Goal: Book appointment/travel/reservation

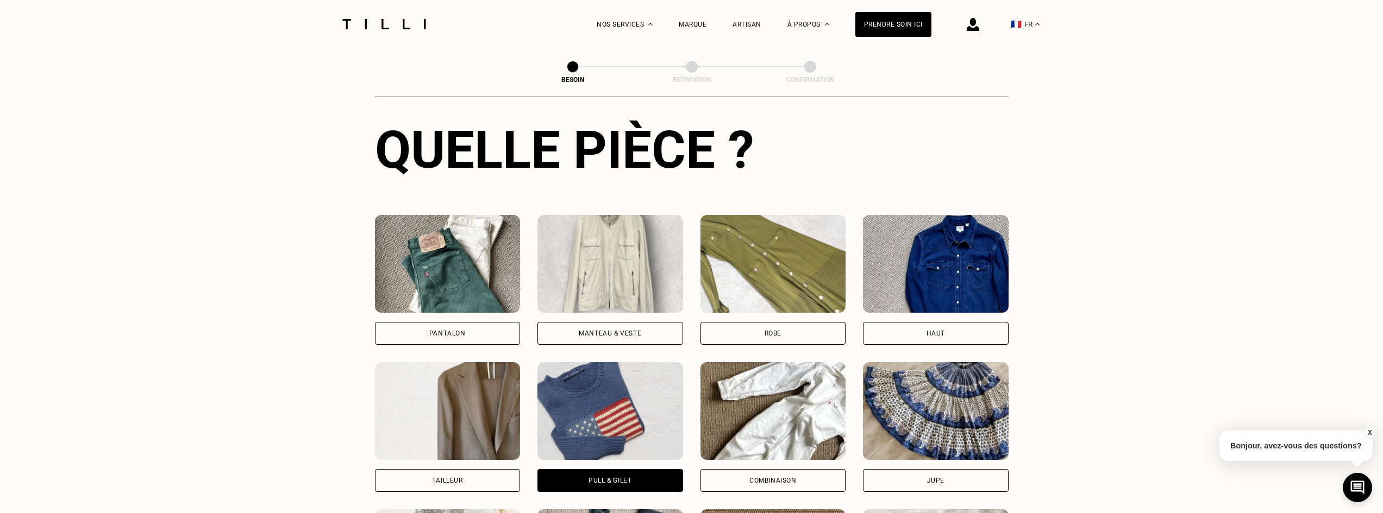
scroll to position [403, 0]
click at [454, 331] on div "Pantalon" at bounding box center [447, 334] width 36 height 7
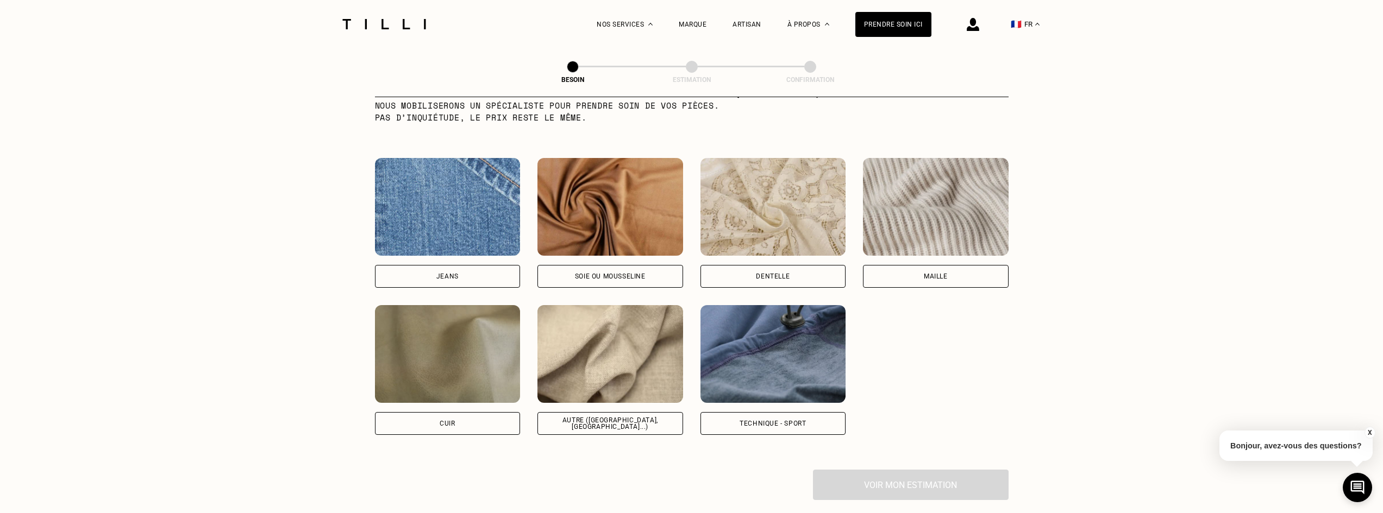
scroll to position [1109, 0]
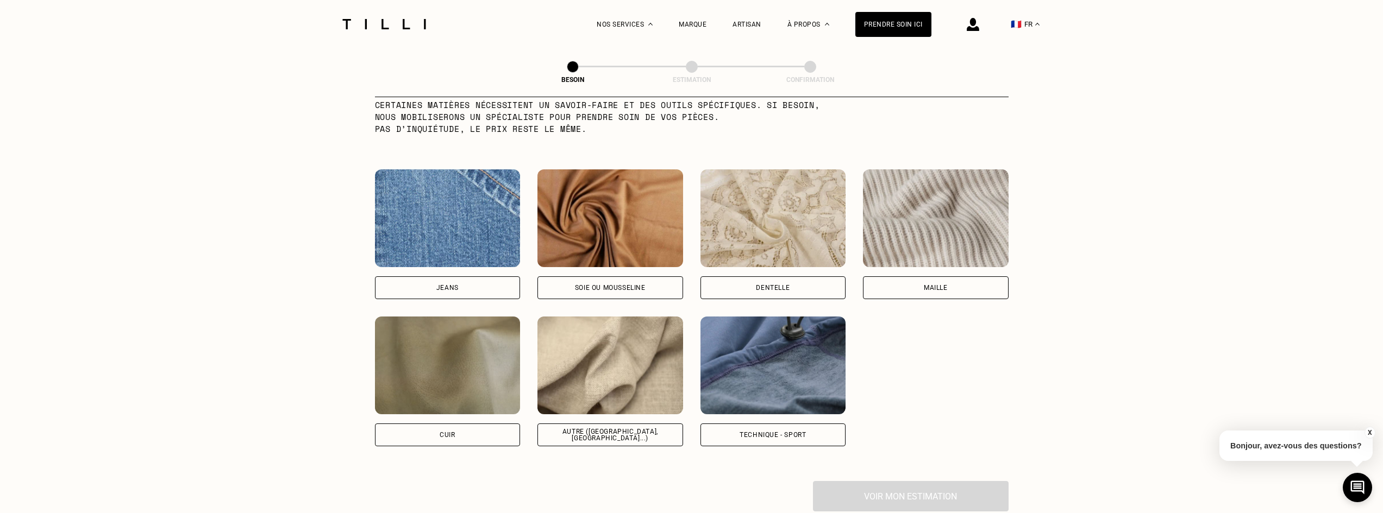
click at [625, 429] on div "Autre ([GEOGRAPHIC_DATA], [GEOGRAPHIC_DATA]...)" at bounding box center [610, 435] width 127 height 13
select select "FR"
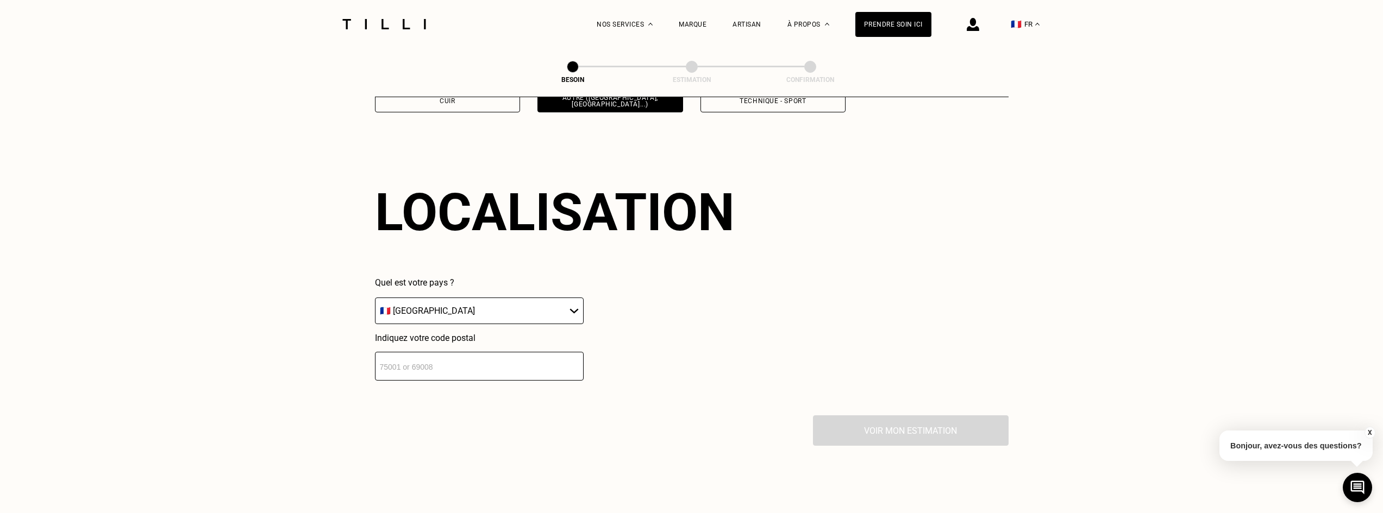
scroll to position [1461, 0]
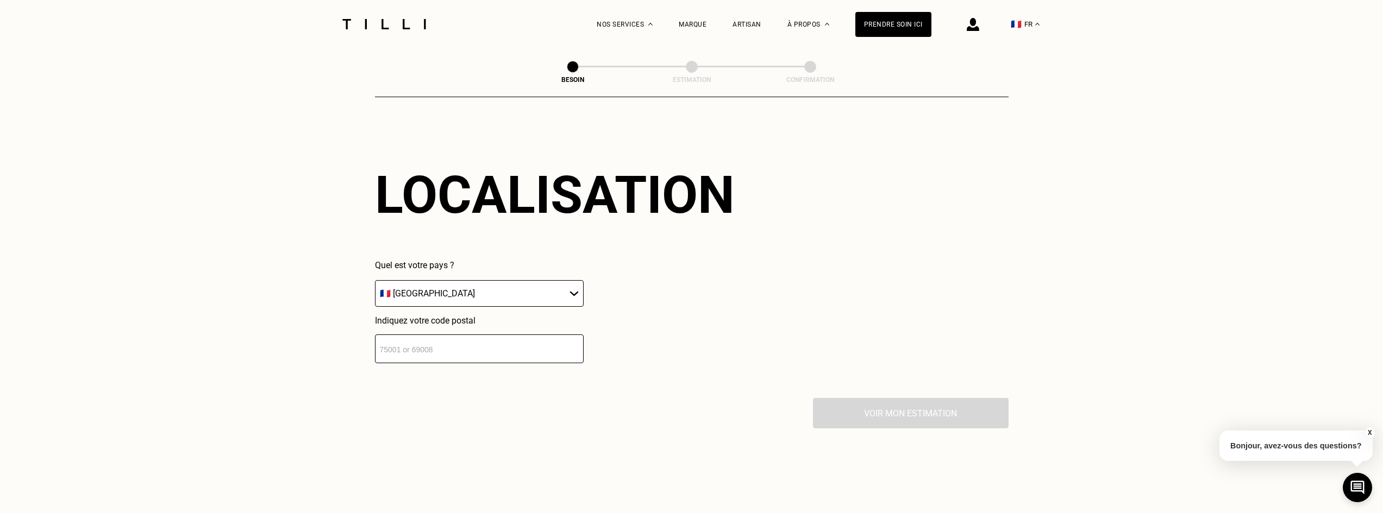
click at [460, 345] on input "number" at bounding box center [479, 349] width 209 height 29
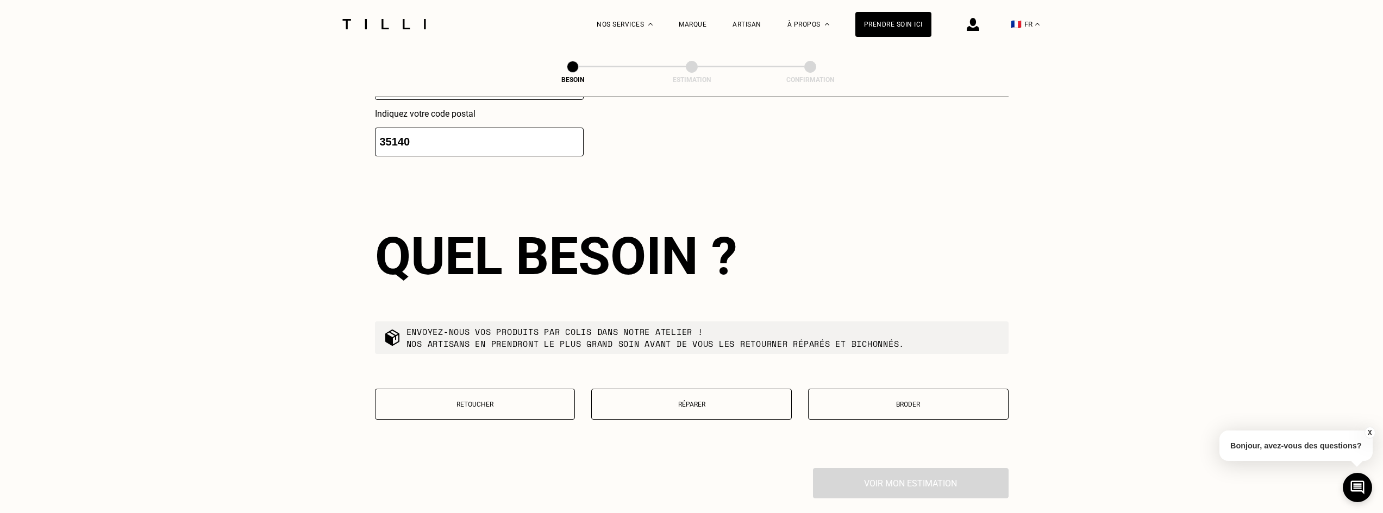
scroll to position [1731, 0]
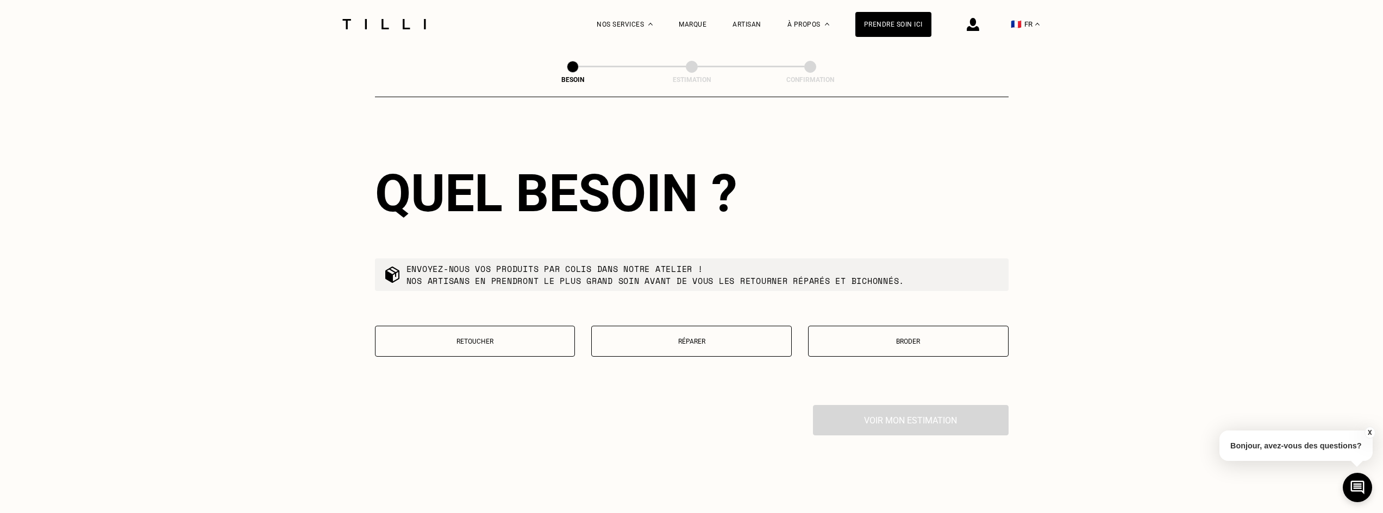
type input "35140"
click at [498, 340] on p "Retoucher" at bounding box center [475, 342] width 189 height 8
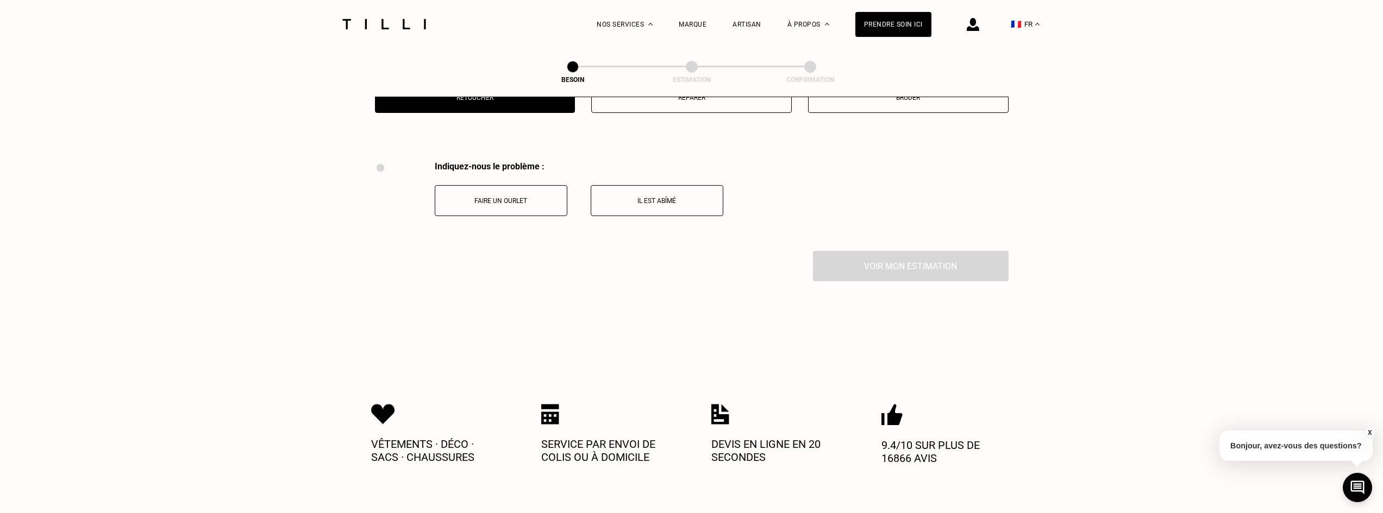
scroll to position [1955, 0]
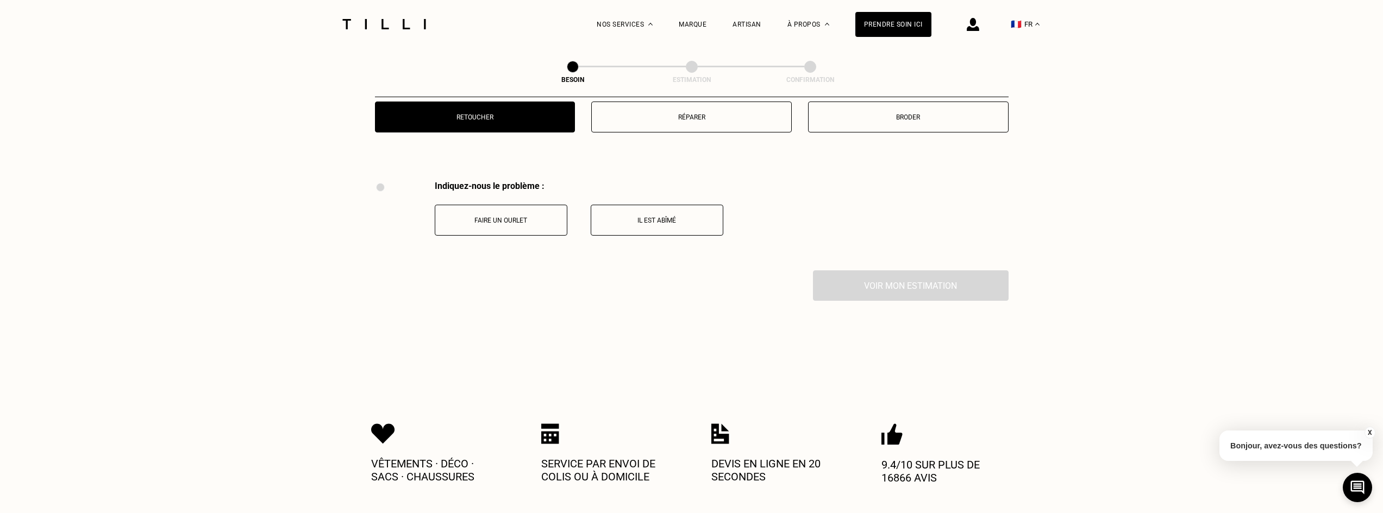
click at [506, 217] on p "Faire un ourlet" at bounding box center [501, 221] width 121 height 8
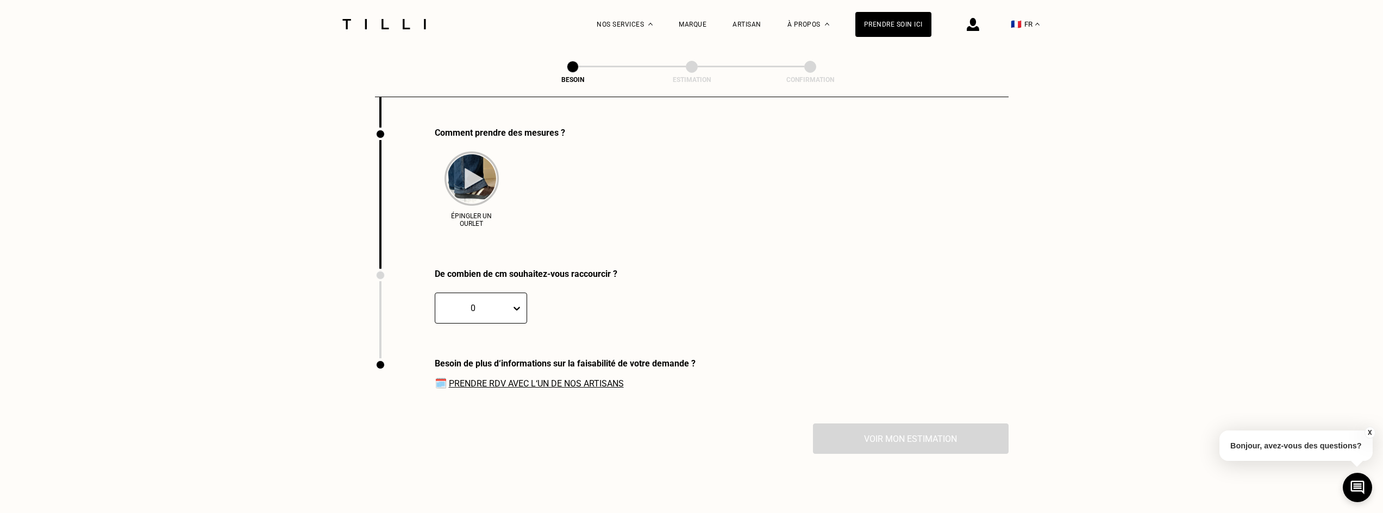
scroll to position [2099, 0]
click at [482, 308] on div at bounding box center [473, 307] width 65 height 12
click at [448, 393] on div "4" at bounding box center [456, 400] width 43 height 20
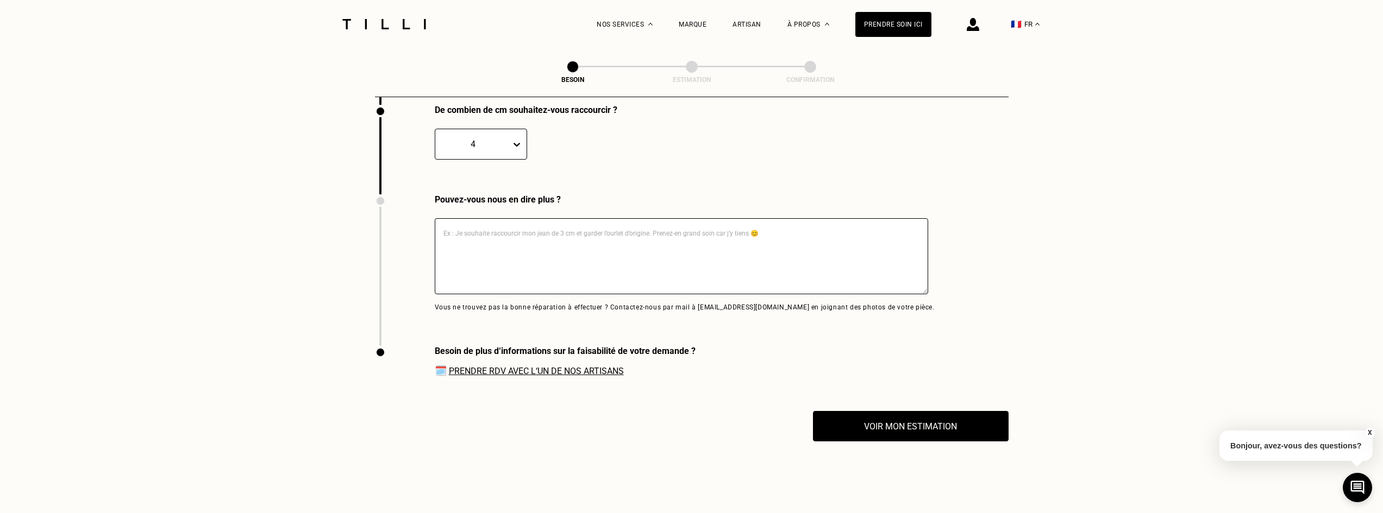
scroll to position [2317, 0]
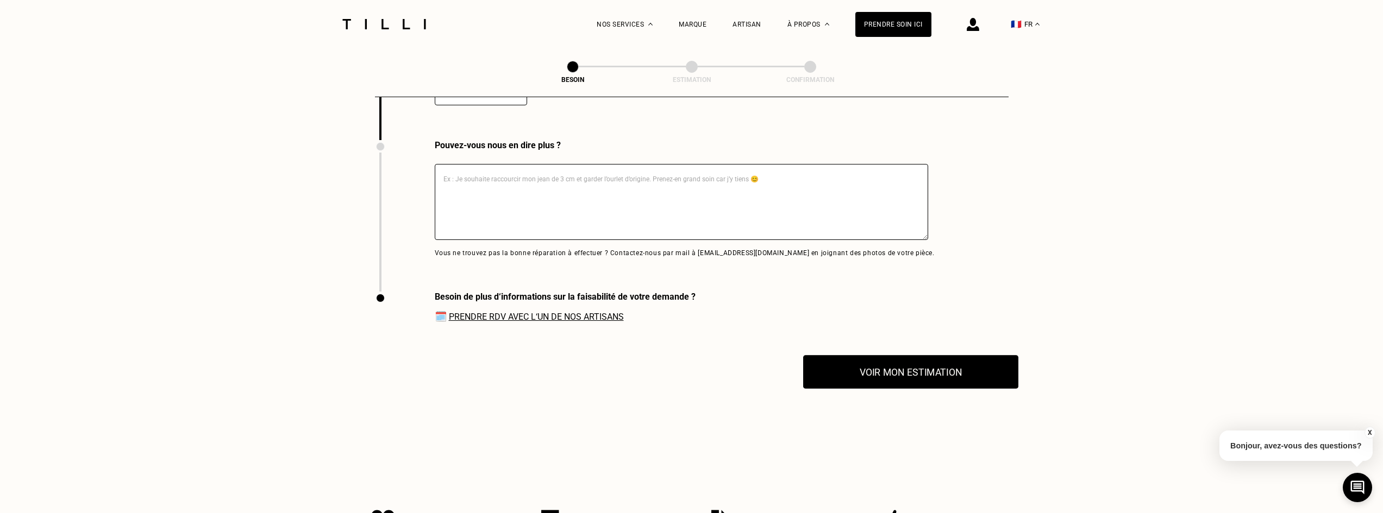
click at [871, 372] on button "Voir mon estimation" at bounding box center [910, 372] width 215 height 34
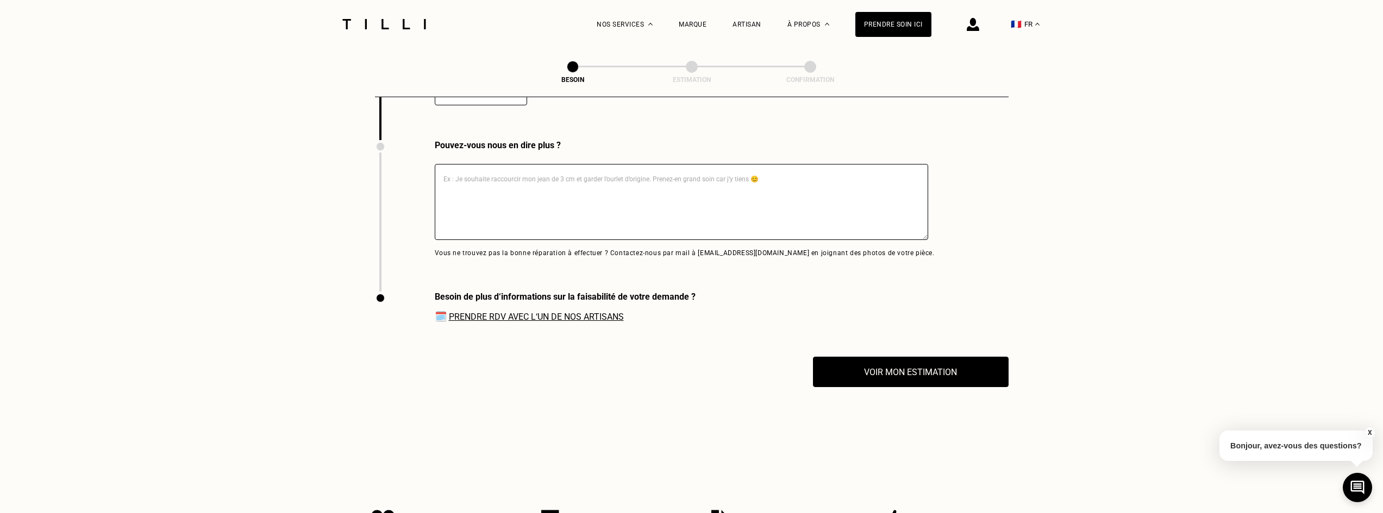
click at [532, 312] on link "Prendre RDV avec l‘un de nos artisans" at bounding box center [536, 317] width 175 height 10
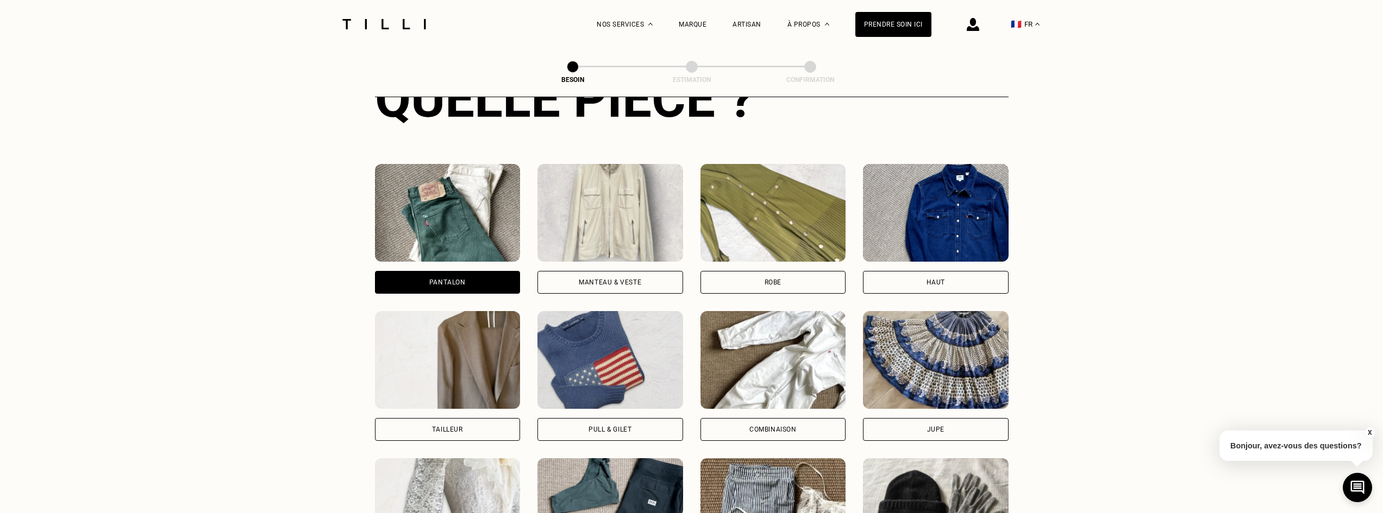
scroll to position [0, 0]
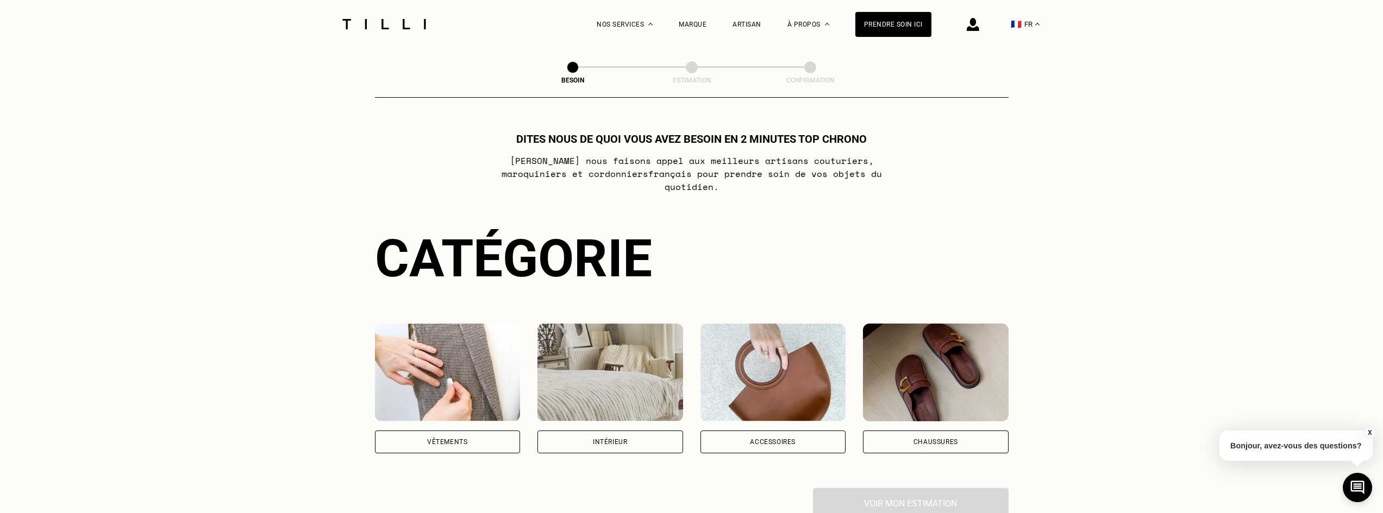
click at [457, 439] on div "Vêtements" at bounding box center [447, 442] width 40 height 7
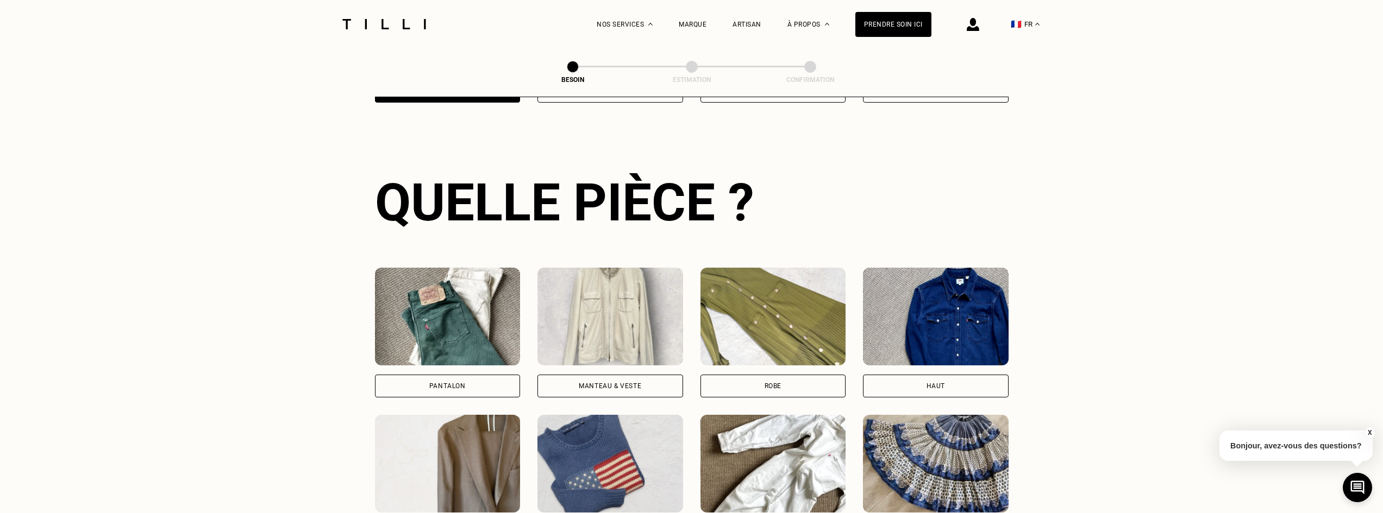
scroll to position [355, 0]
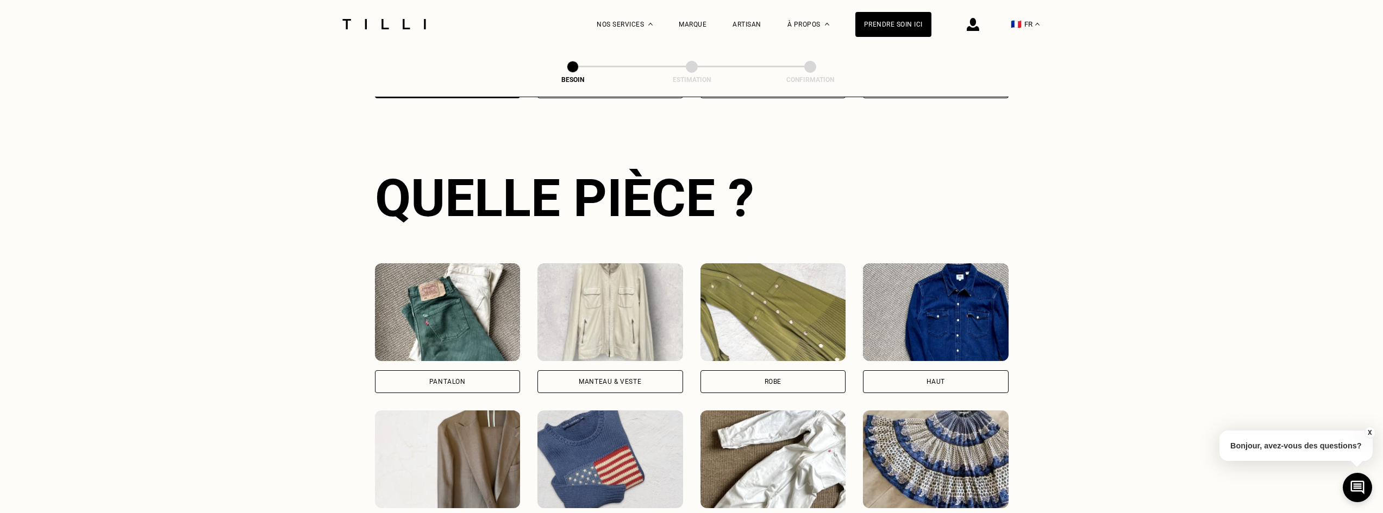
click at [466, 371] on div "Pantalon" at bounding box center [448, 382] width 146 height 23
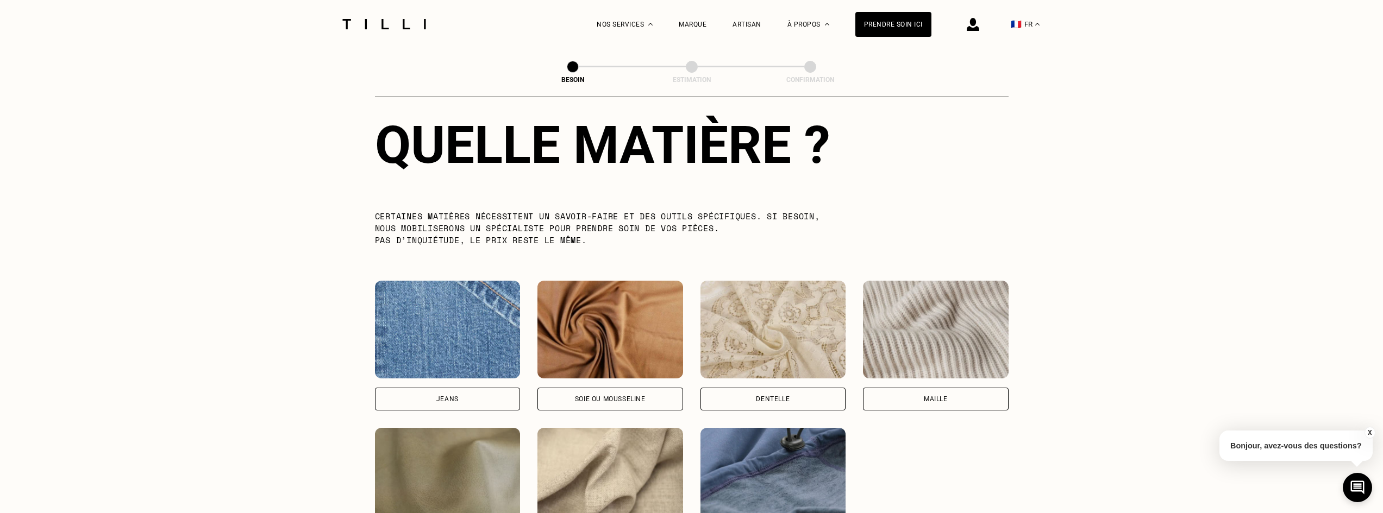
scroll to position [1055, 0]
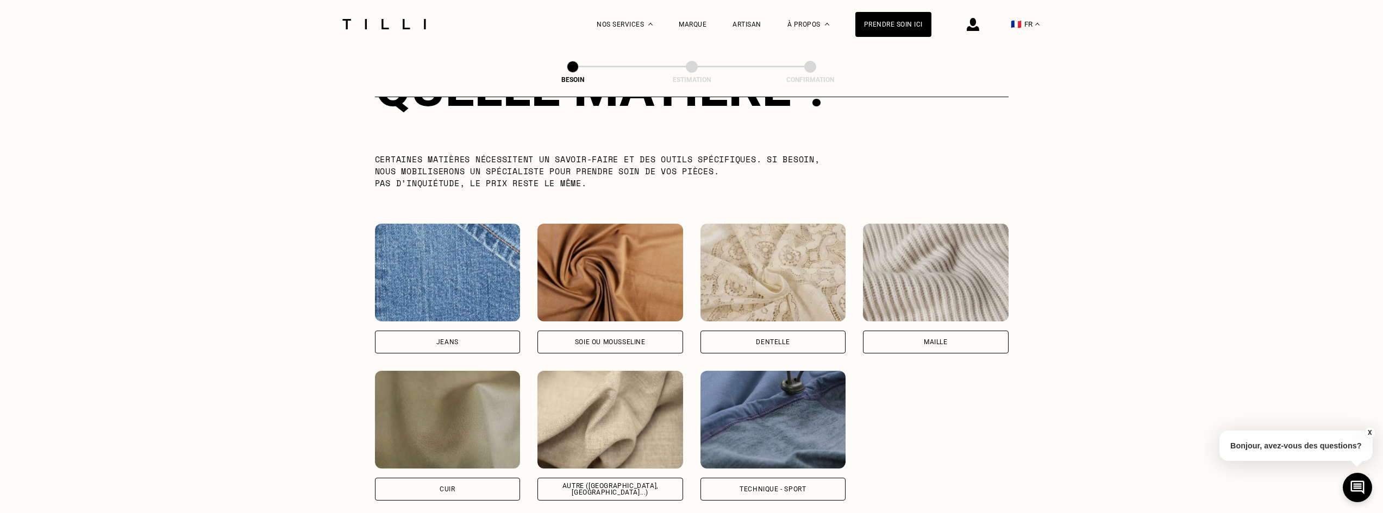
click at [585, 484] on div "Autre ([GEOGRAPHIC_DATA], [GEOGRAPHIC_DATA]...)" at bounding box center [610, 489] width 127 height 13
select select "FR"
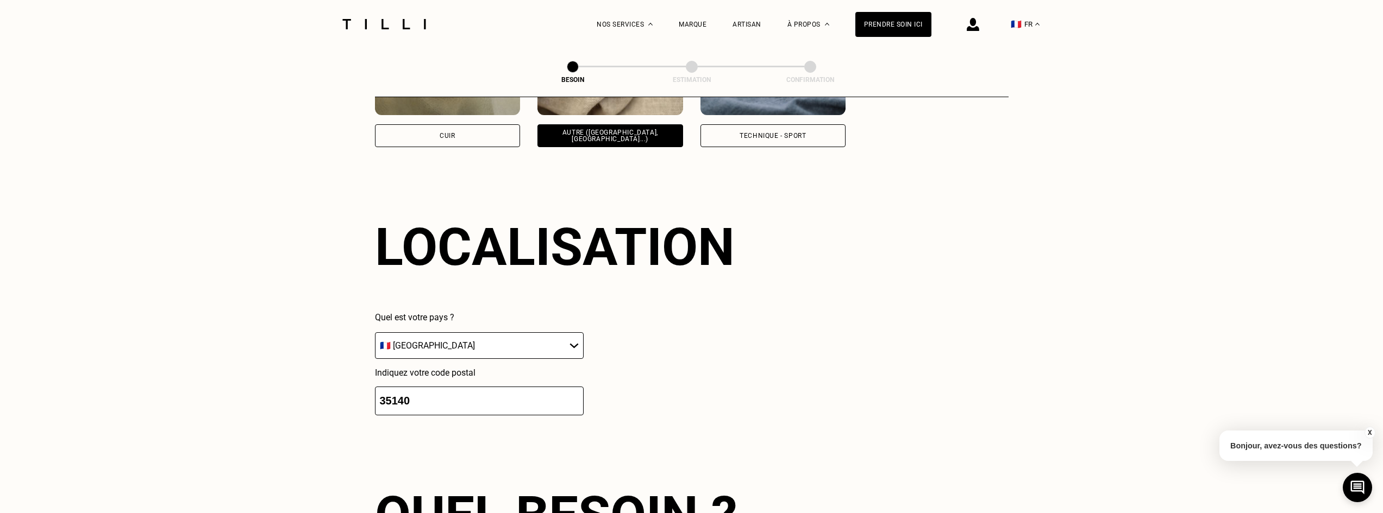
scroll to position [1461, 0]
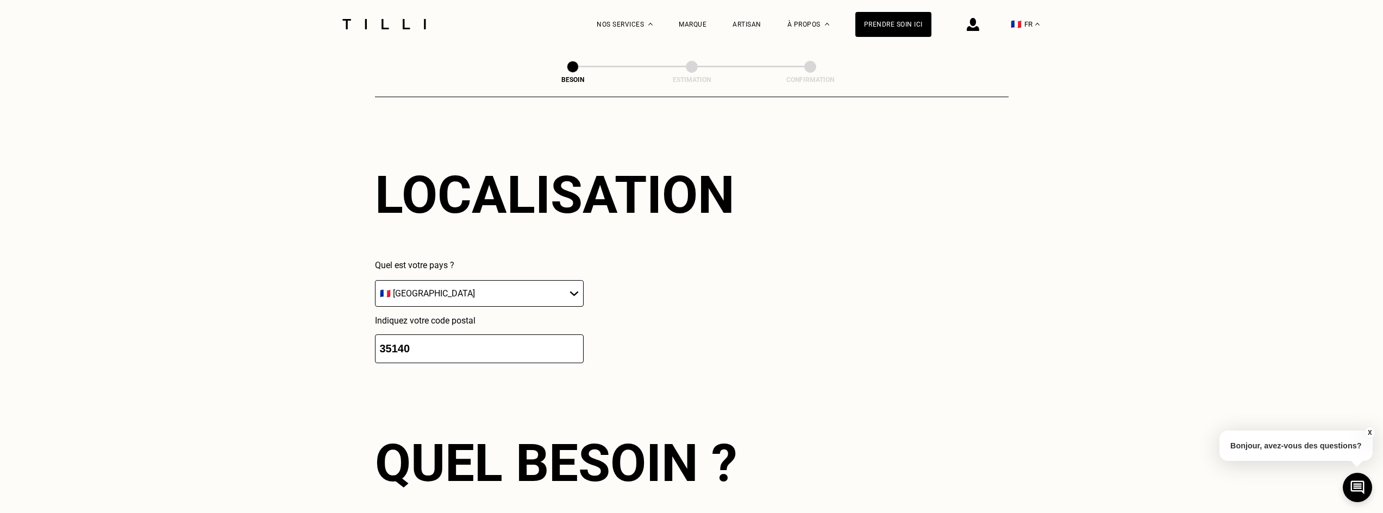
click at [424, 287] on select "🇩🇪 [GEOGRAPHIC_DATA] 🇦🇹 [GEOGRAPHIC_DATA] 🇧🇪 [GEOGRAPHIC_DATA] 🇧🇬 Bulgarie 🇨🇾 C…" at bounding box center [479, 293] width 209 height 27
click at [440, 335] on input "35140" at bounding box center [479, 349] width 209 height 29
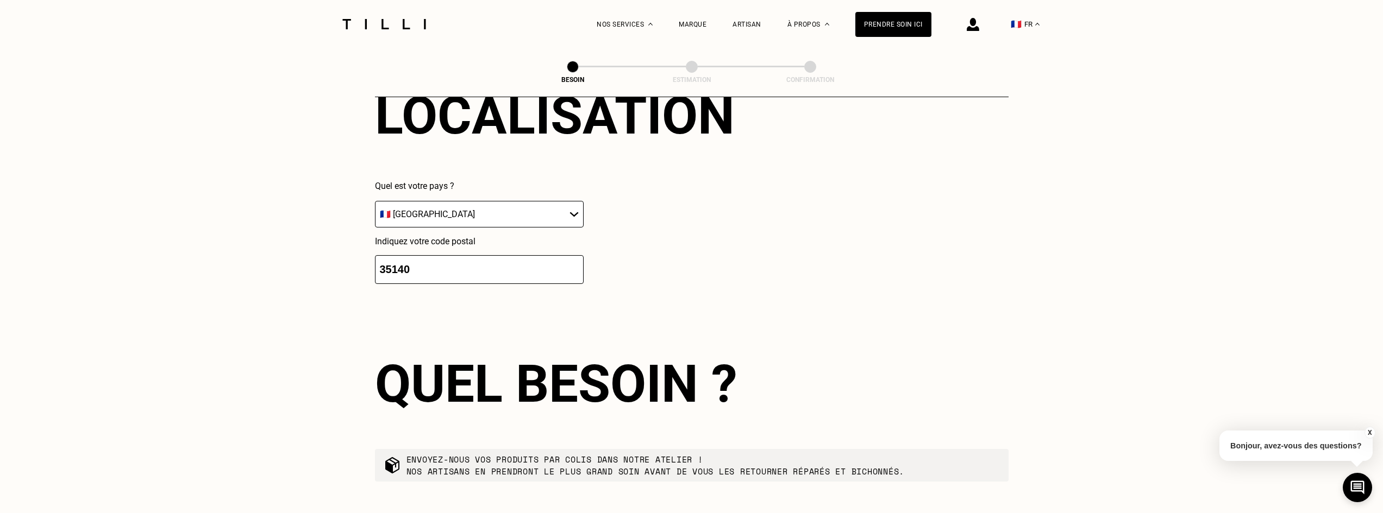
scroll to position [1624, 0]
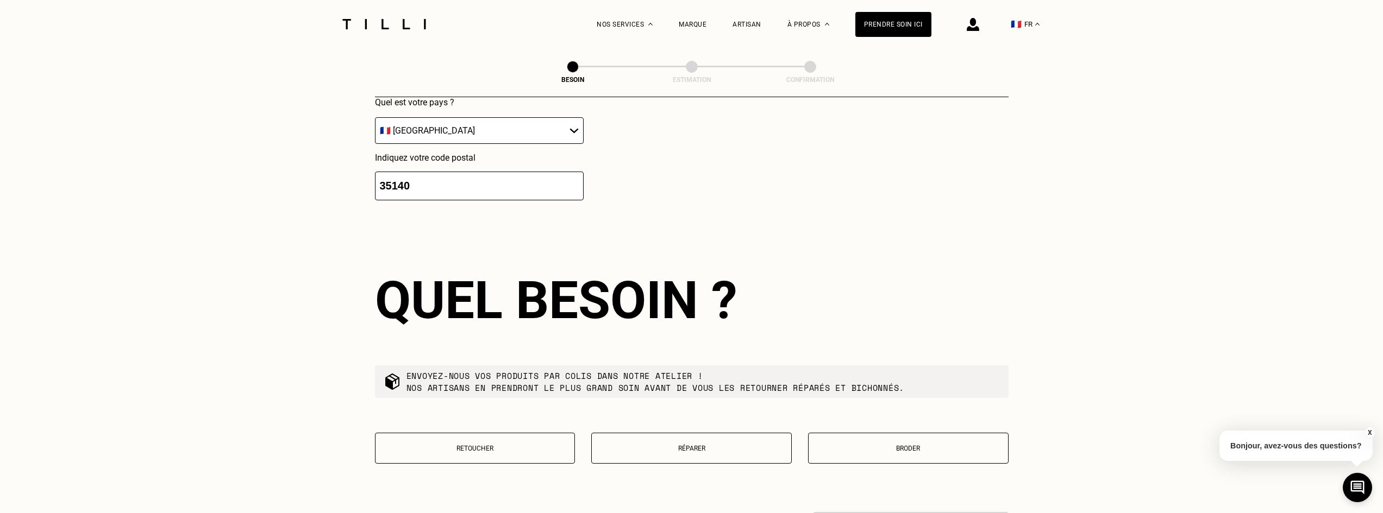
click at [546, 445] on p "Retoucher" at bounding box center [475, 449] width 189 height 8
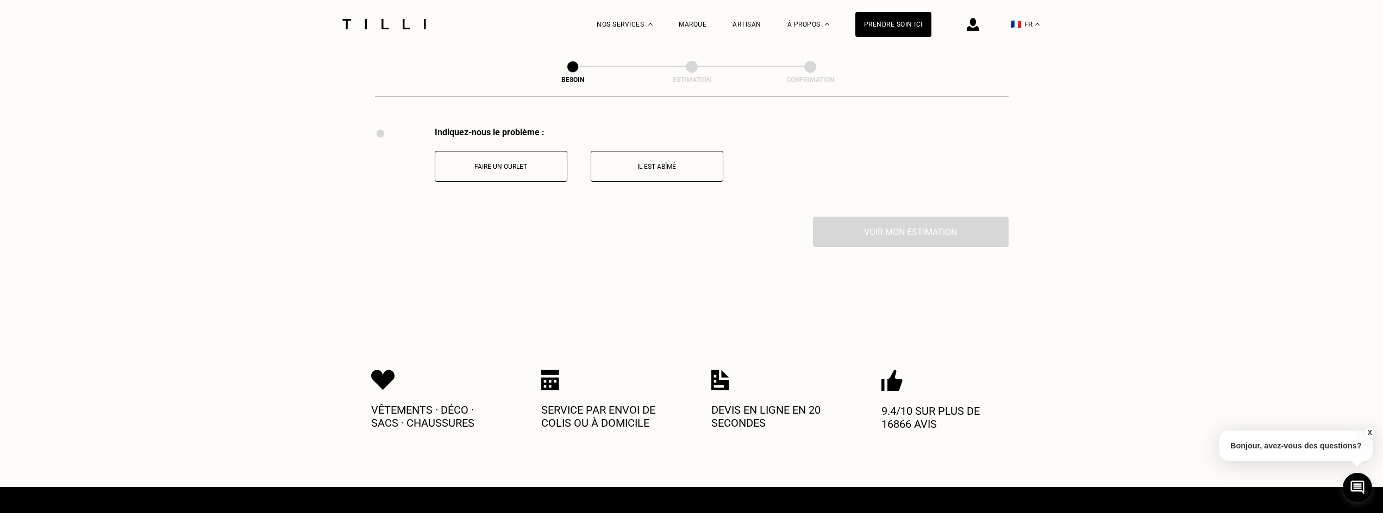
scroll to position [2010, 0]
click at [536, 169] on button "Faire un ourlet" at bounding box center [501, 165] width 133 height 31
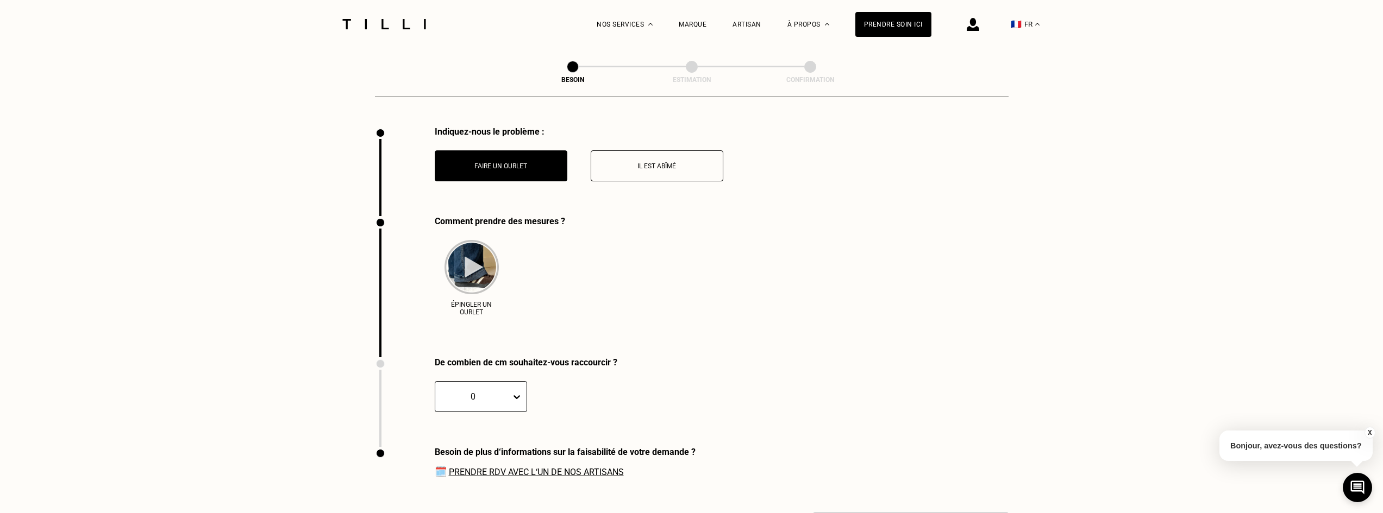
scroll to position [2099, 0]
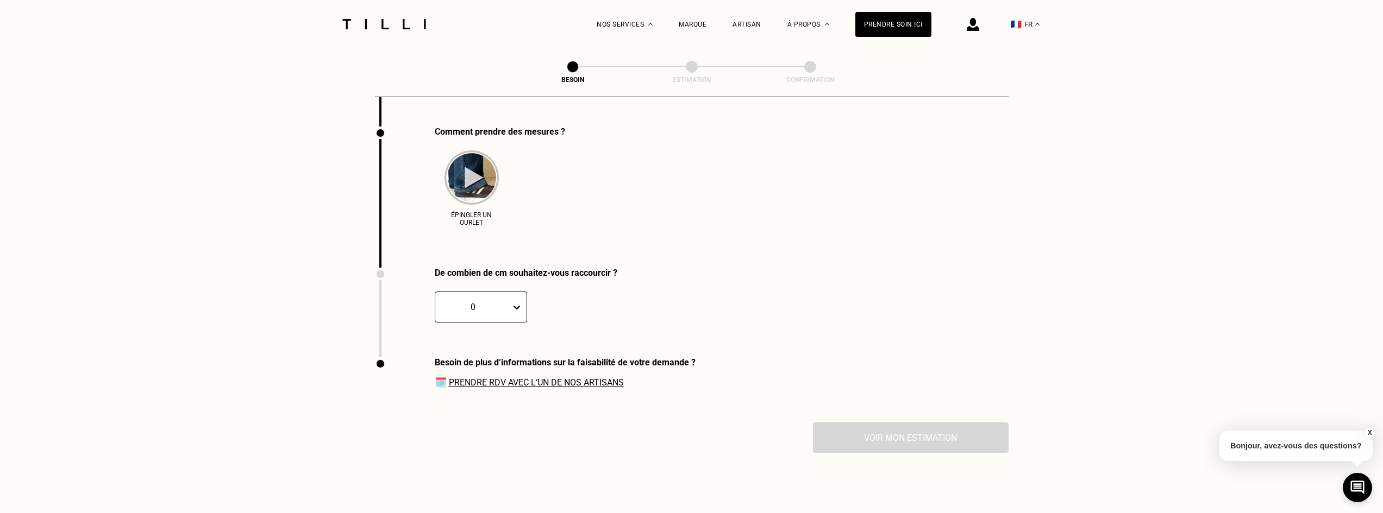
click at [482, 310] on div "0" at bounding box center [473, 307] width 76 height 17
click at [448, 394] on div "4" at bounding box center [456, 400] width 43 height 20
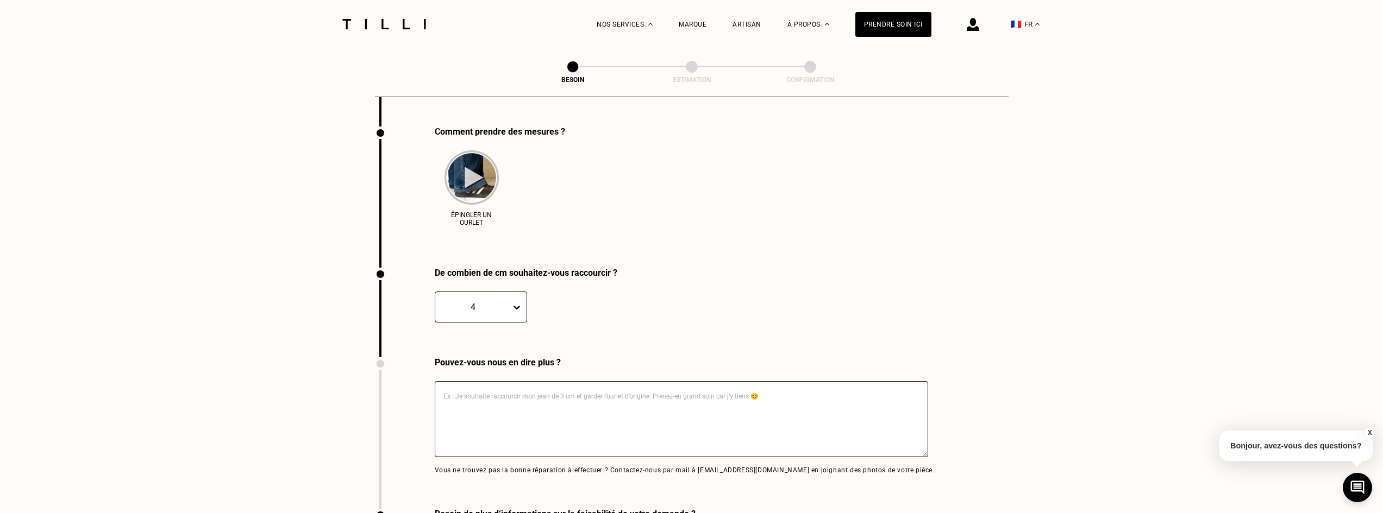
scroll to position [2154, 0]
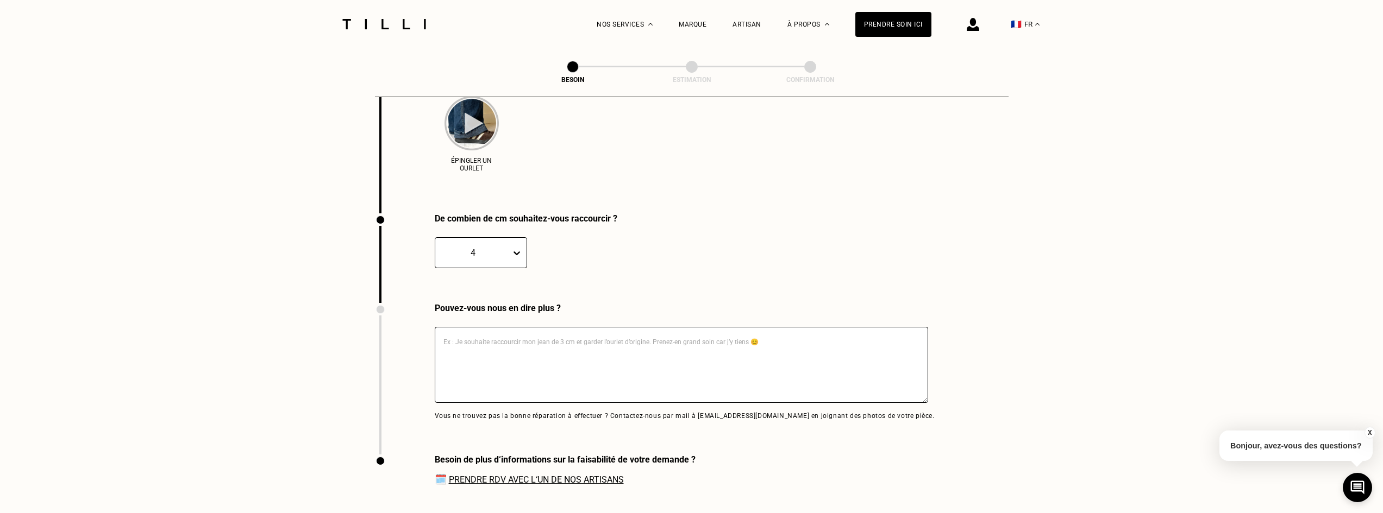
click at [494, 358] on textarea at bounding box center [681, 365] width 493 height 76
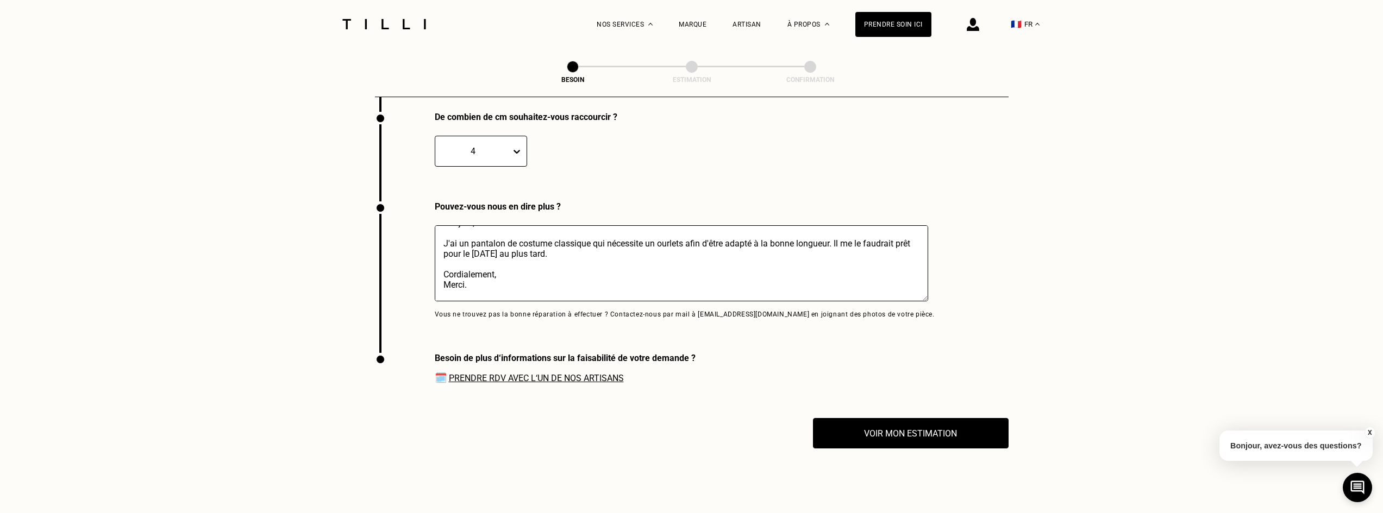
scroll to position [2262, 0]
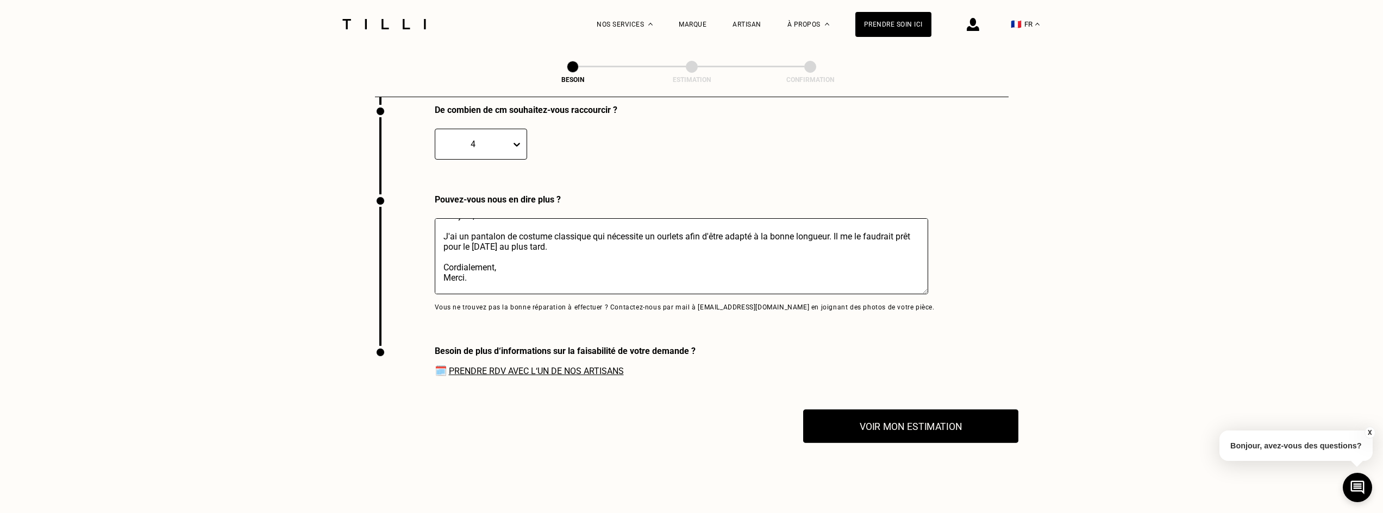
type textarea "Bonjour, J'ai un pantalon de costume classique qui nécessite un ourlets afin d'…"
click at [922, 424] on button "Voir mon estimation" at bounding box center [910, 427] width 215 height 34
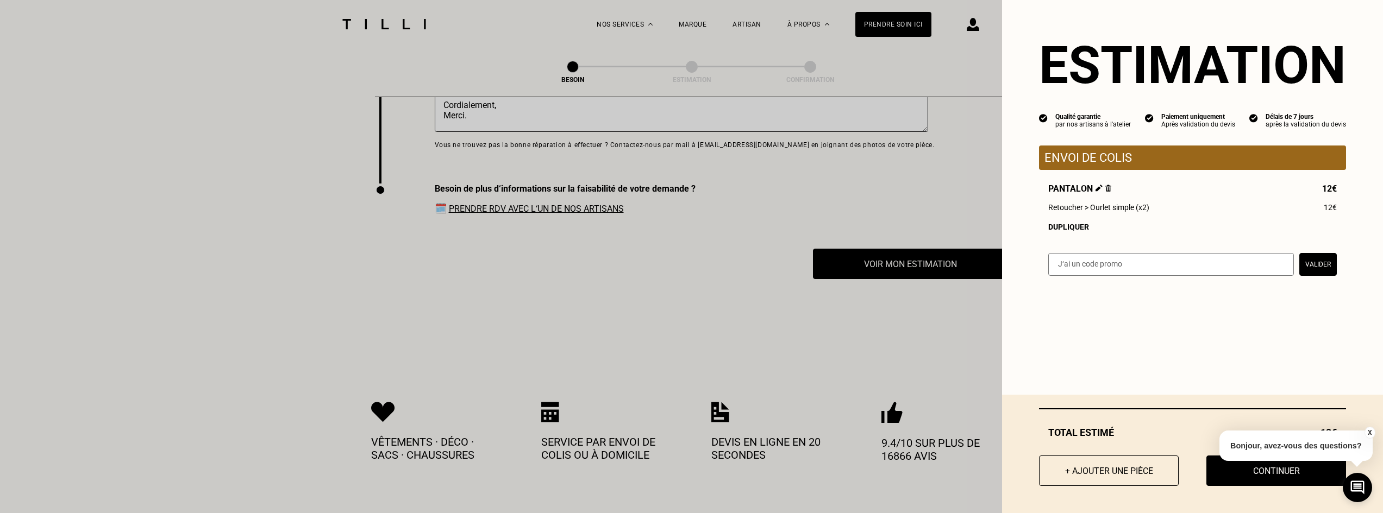
scroll to position [2425, 0]
click at [1262, 476] on button "Continuer" at bounding box center [1276, 471] width 154 height 34
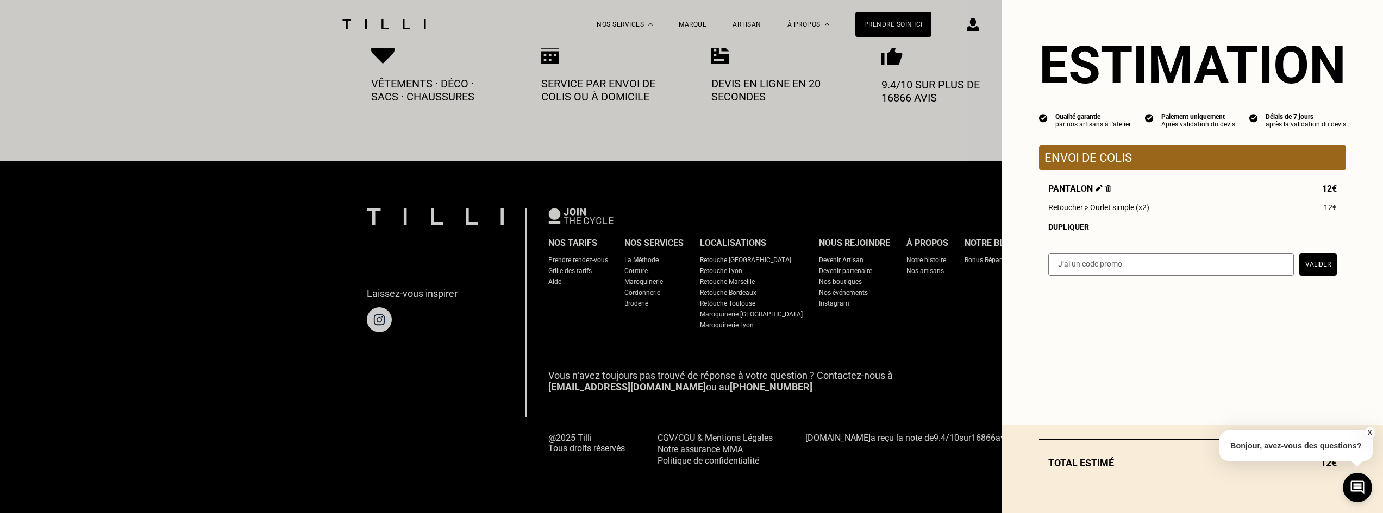
scroll to position [587, 0]
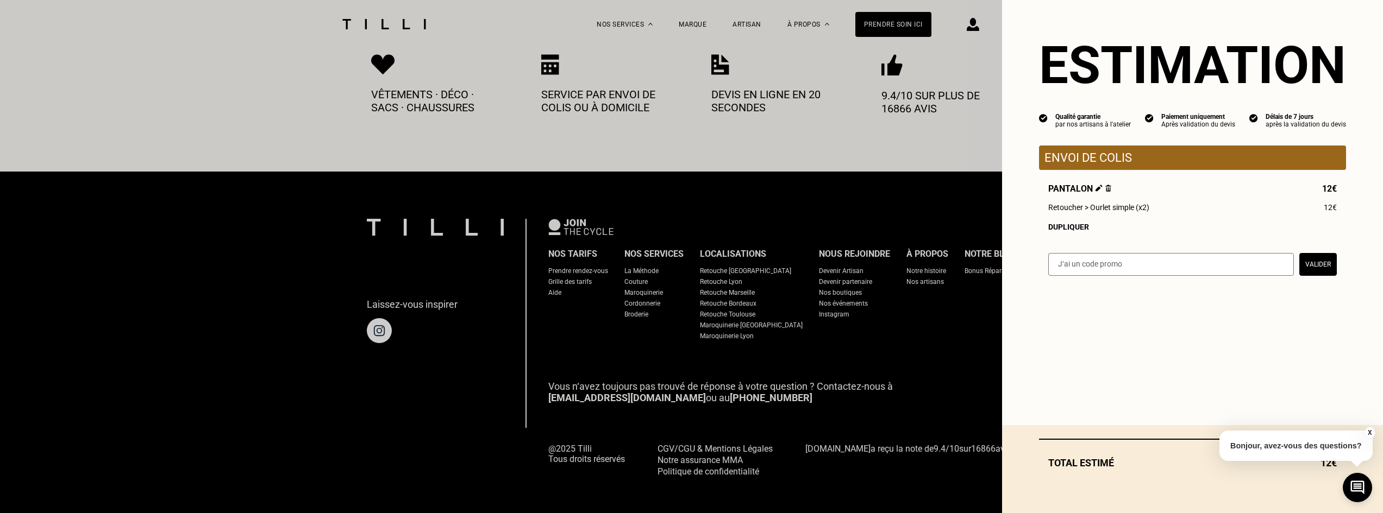
select select "FR"
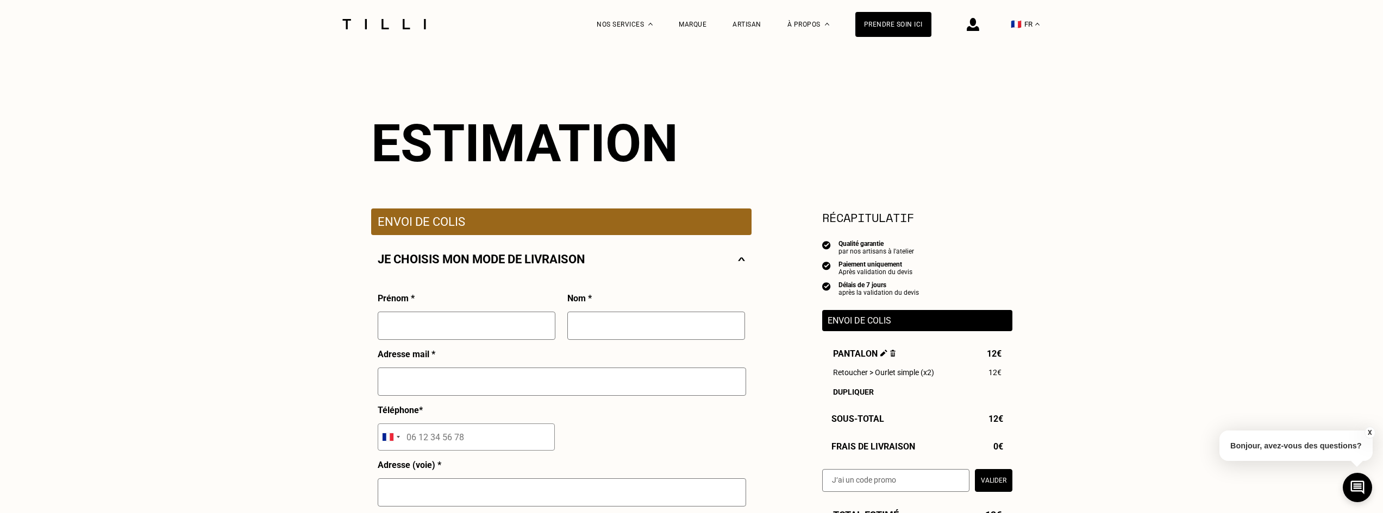
scroll to position [109, 0]
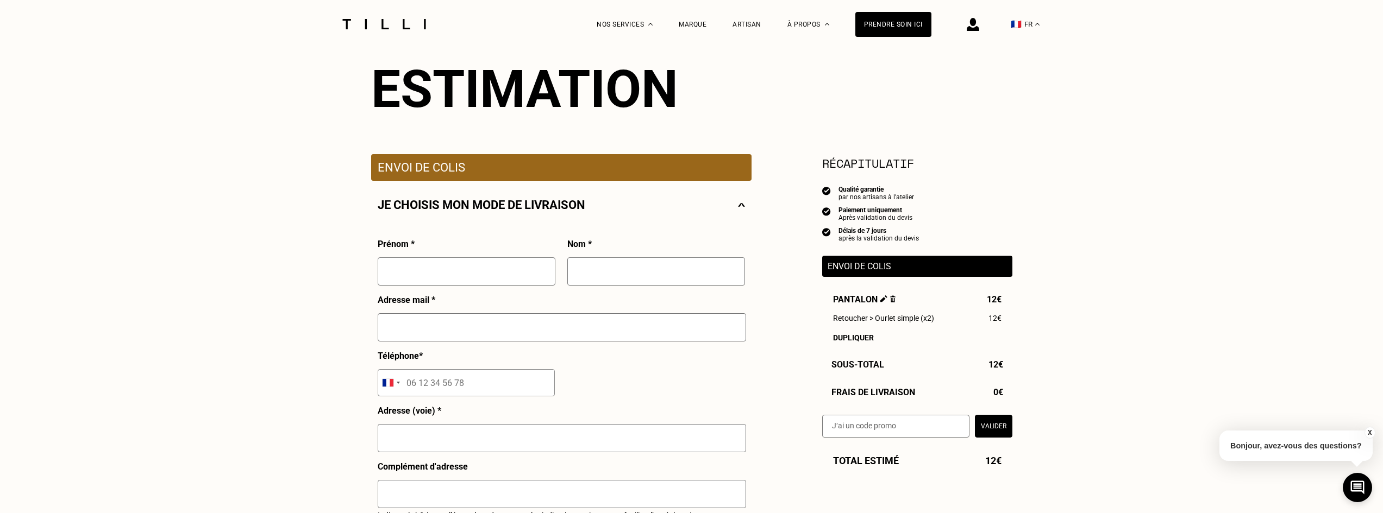
click at [518, 209] on p "Je choisis mon mode de livraison" at bounding box center [482, 205] width 208 height 14
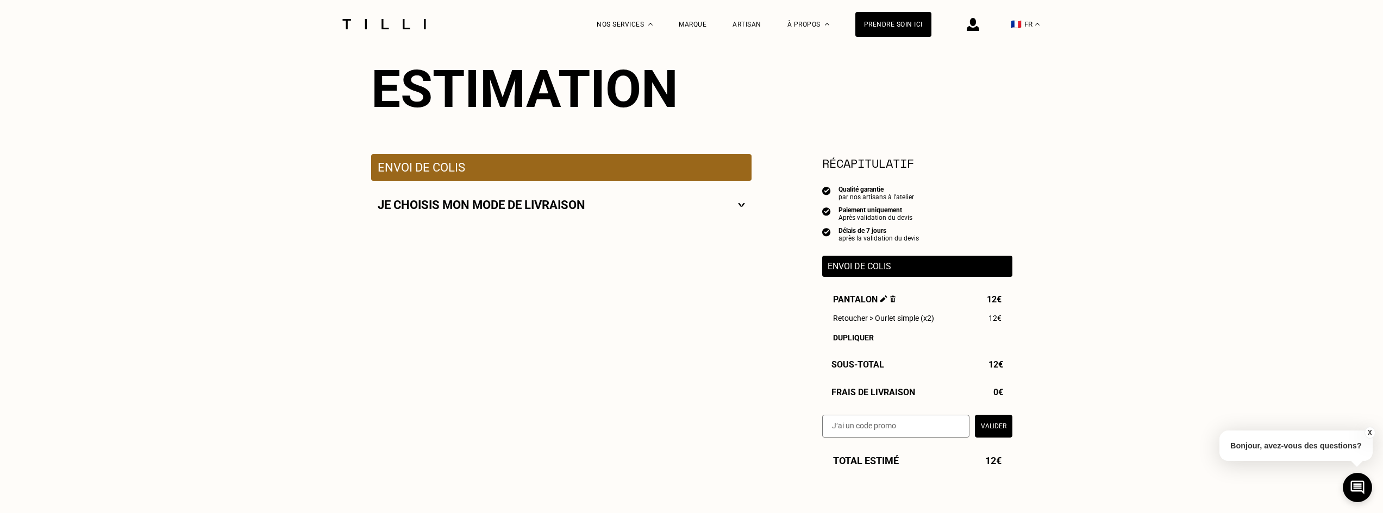
click at [564, 184] on div "Je choisis mon mode de livraison" at bounding box center [561, 205] width 380 height 48
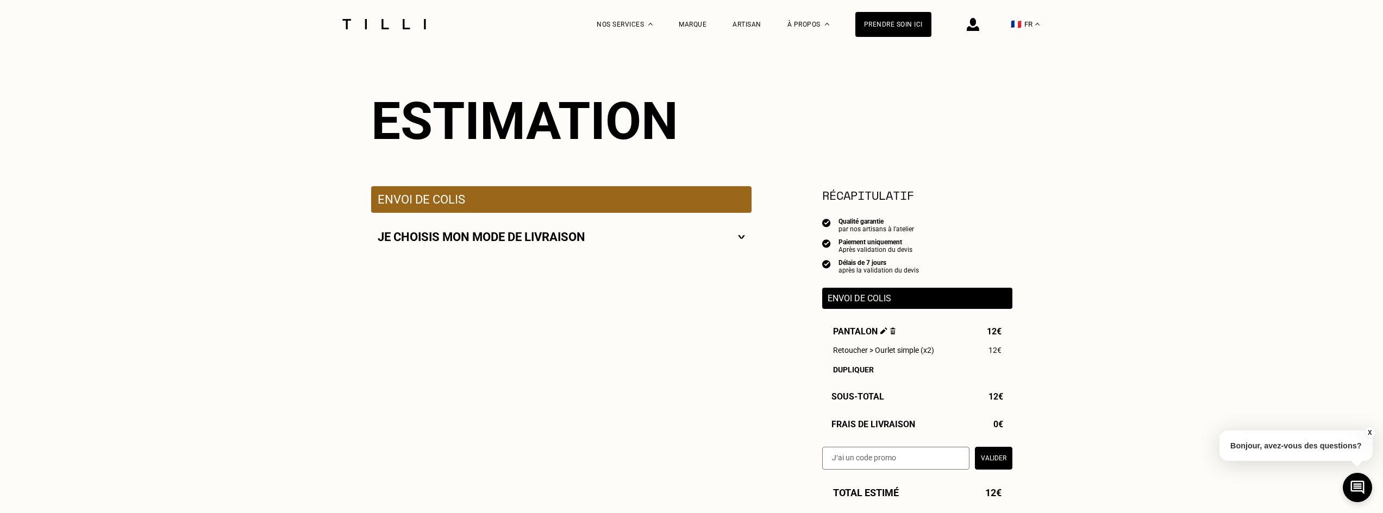
scroll to position [54, 0]
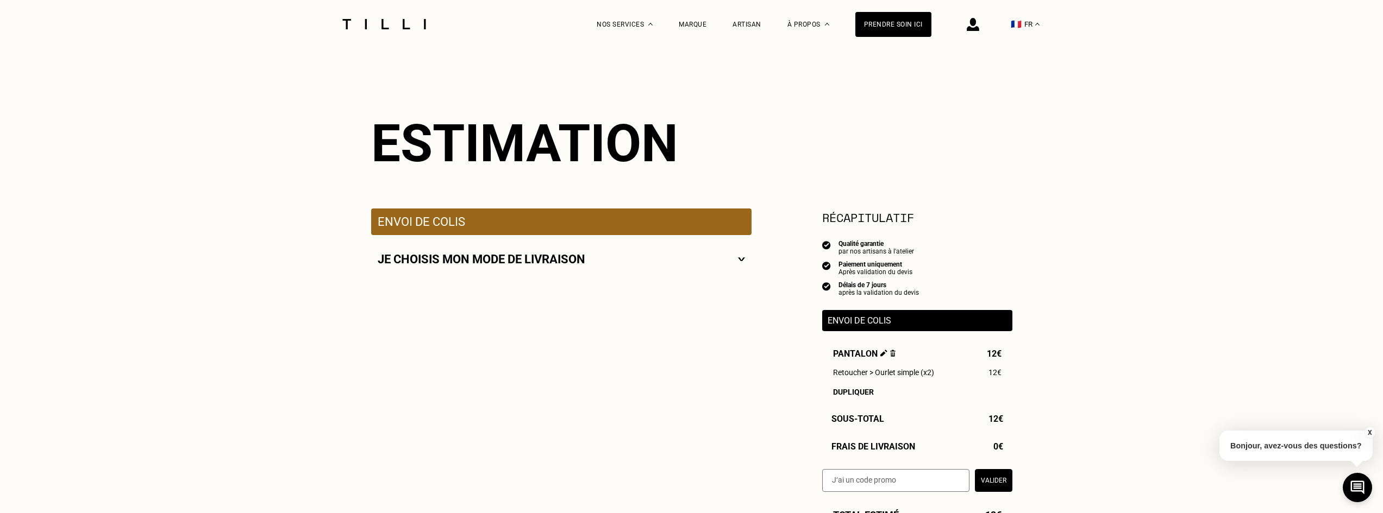
click at [474, 260] on p "Je choisis mon mode de livraison" at bounding box center [482, 260] width 208 height 14
select select "FR"
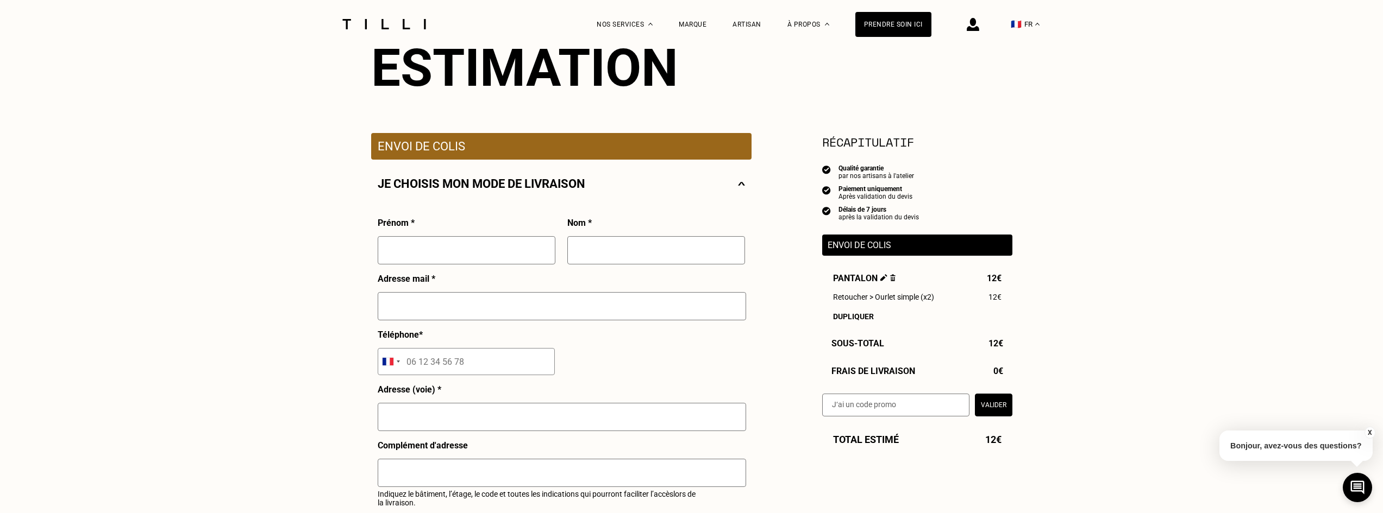
scroll to position [109, 0]
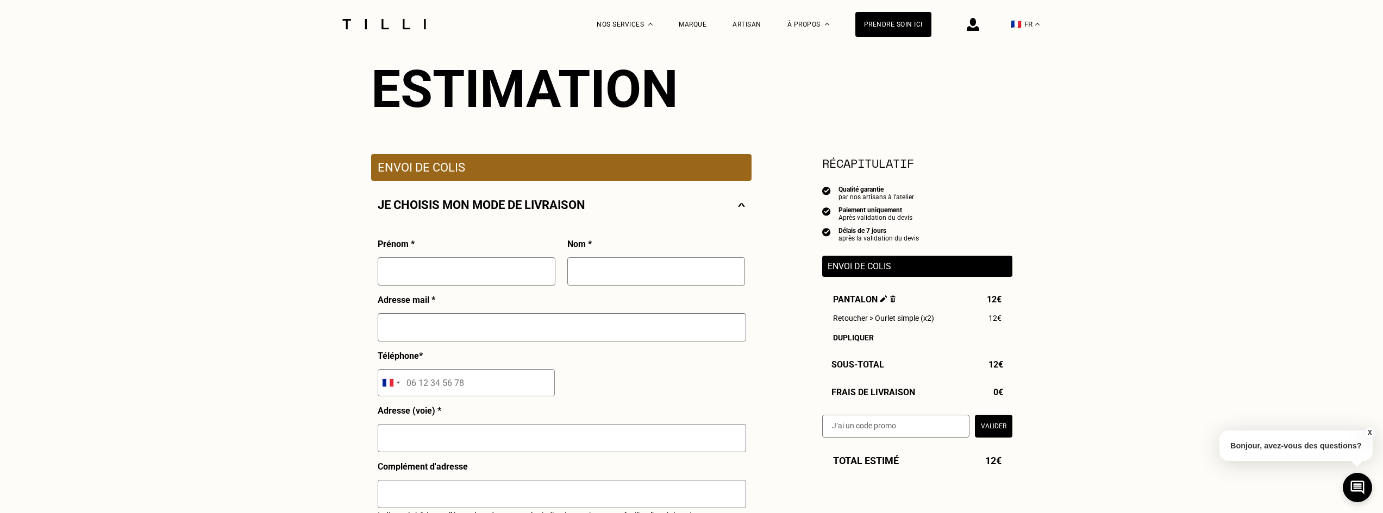
click at [468, 283] on input "text" at bounding box center [467, 272] width 178 height 28
type input "s"
type input "[PERSON_NAME]"
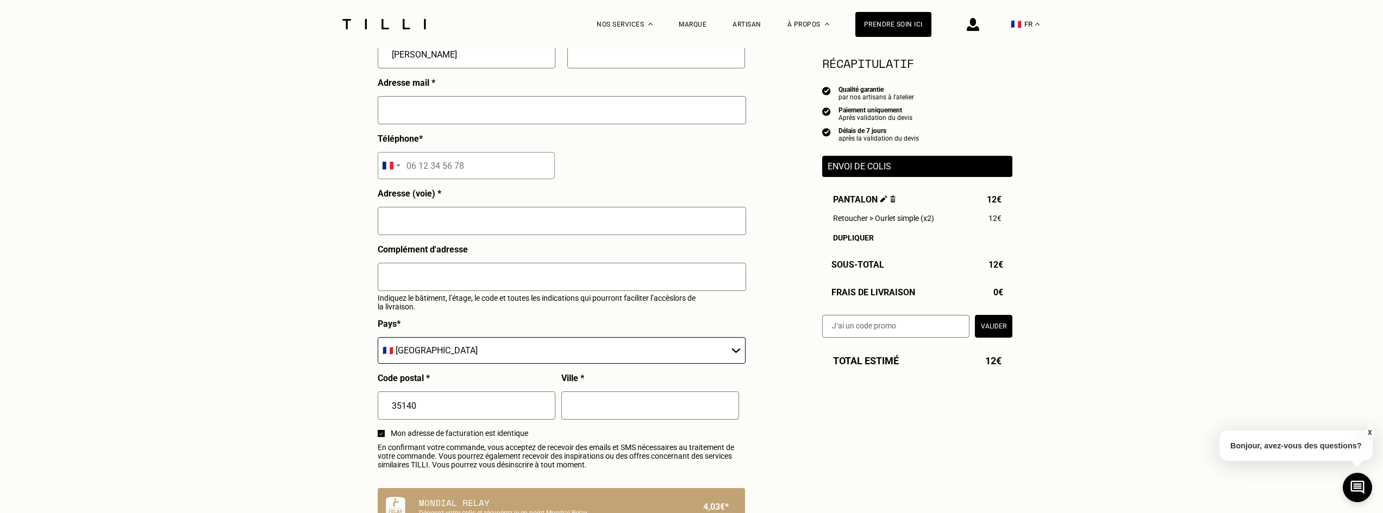
scroll to position [54, 0]
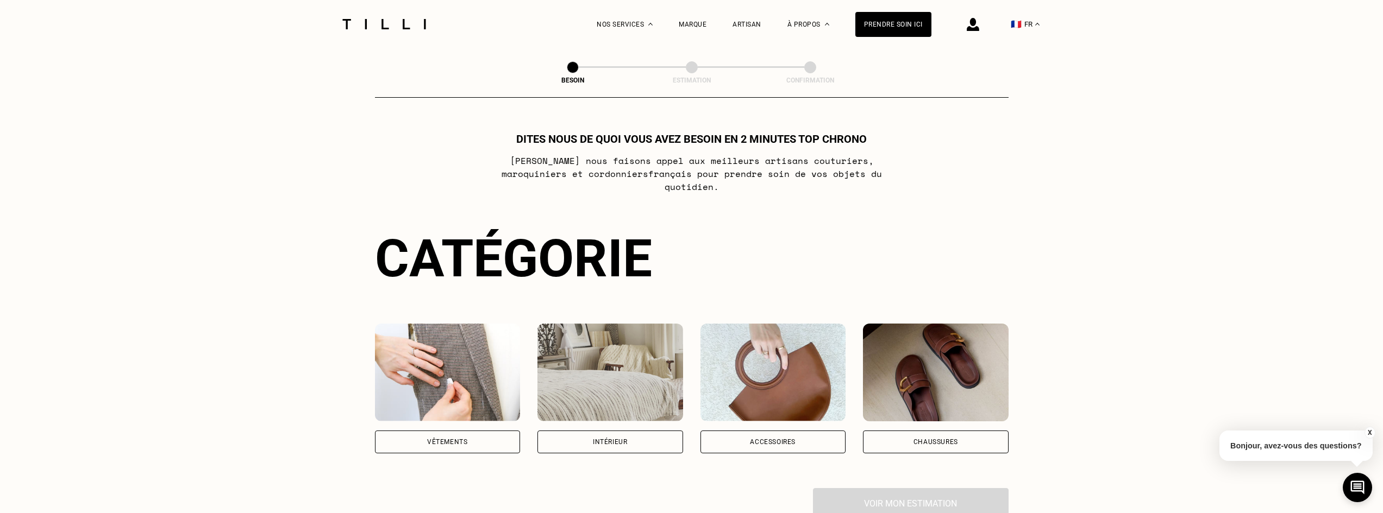
click at [979, 29] on img at bounding box center [972, 24] width 12 height 13
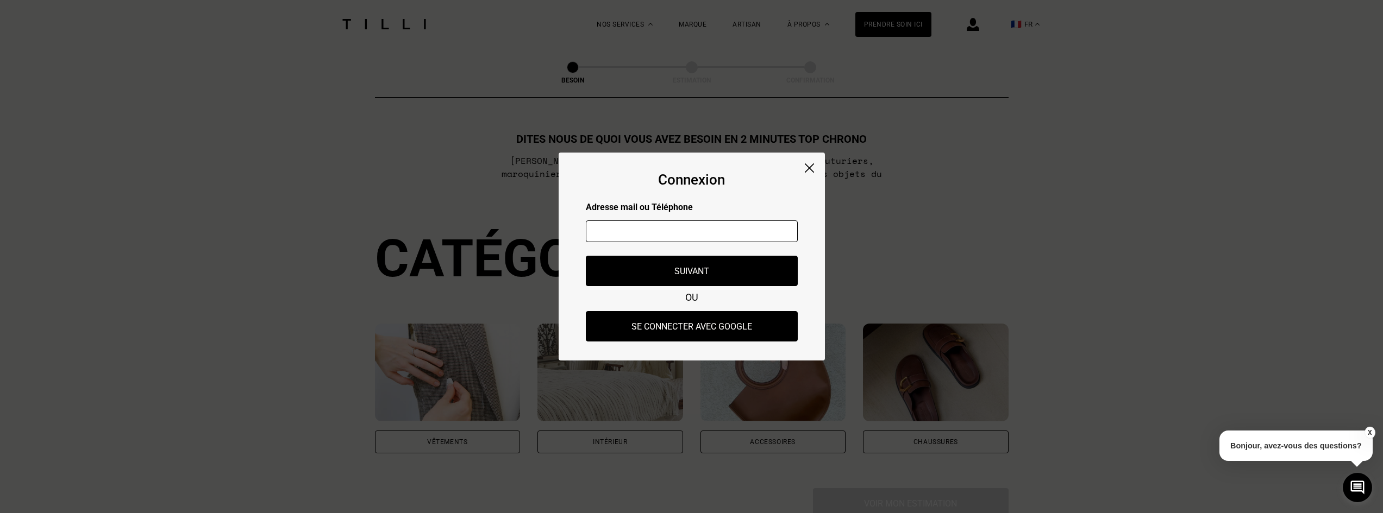
click at [813, 165] on img at bounding box center [809, 168] width 9 height 9
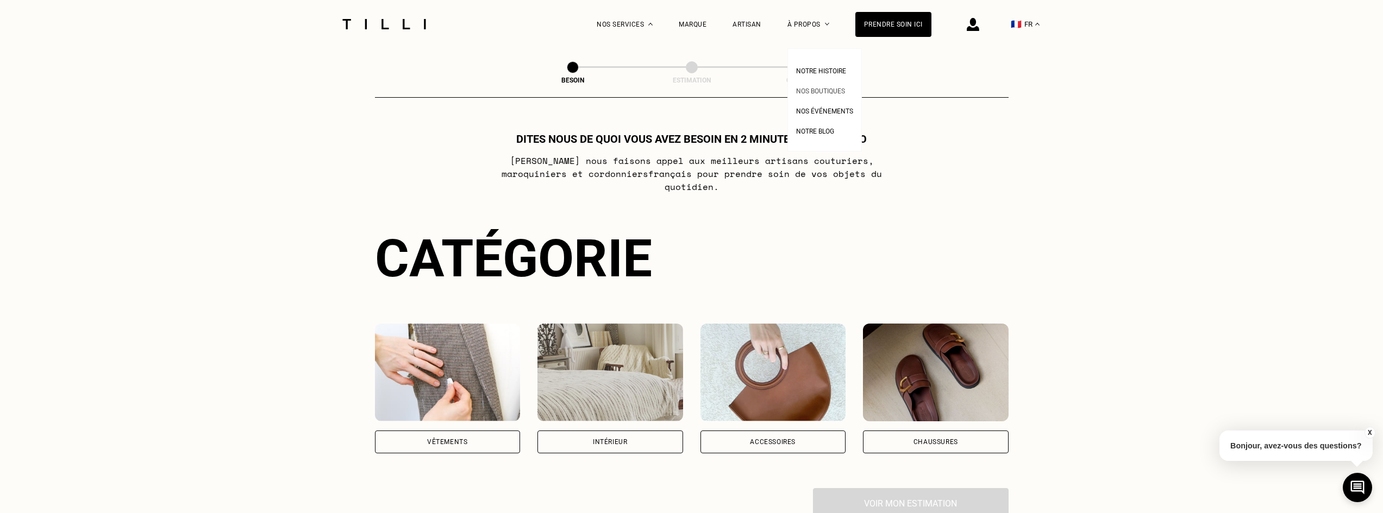
click at [824, 87] on link "Nos boutiques" at bounding box center [820, 89] width 49 height 11
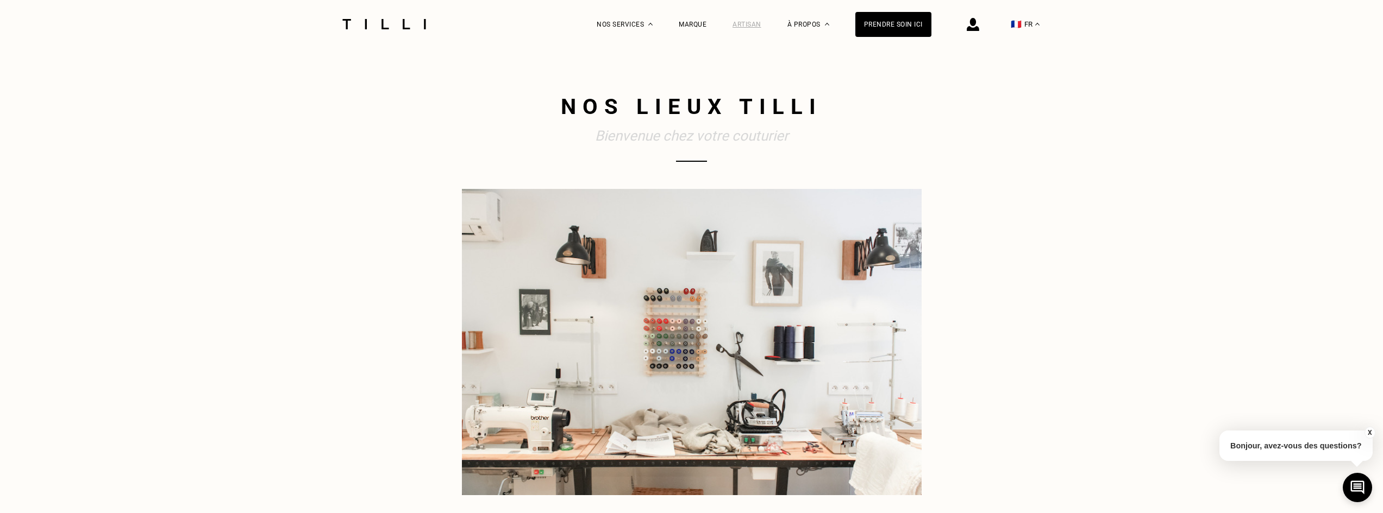
click at [761, 21] on div "Artisan" at bounding box center [746, 25] width 29 height 8
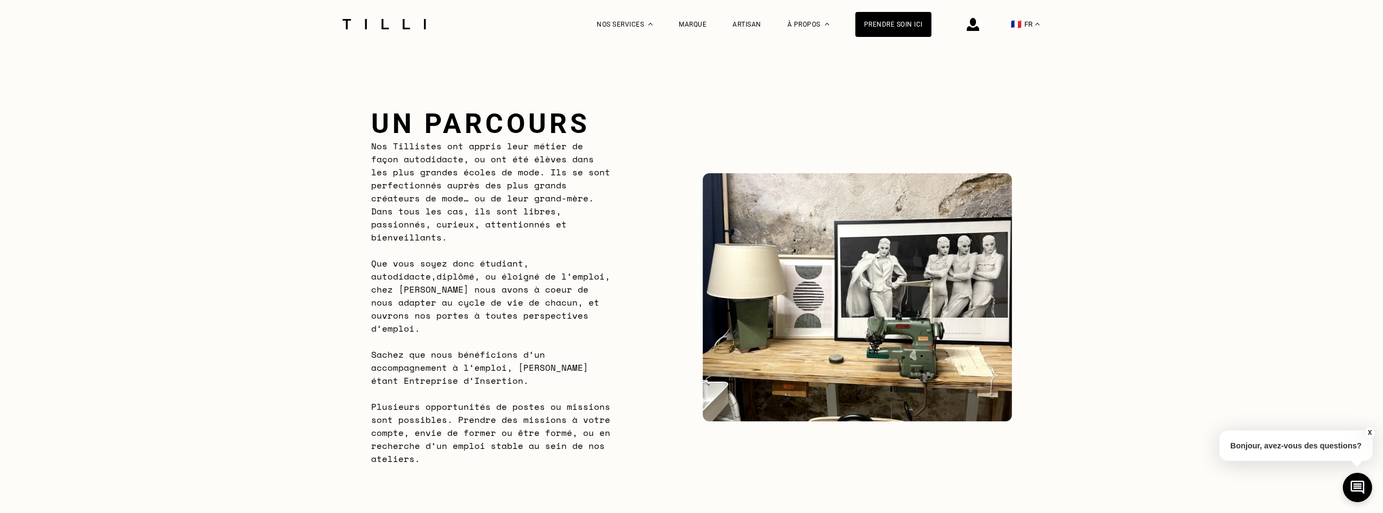
scroll to position [489, 0]
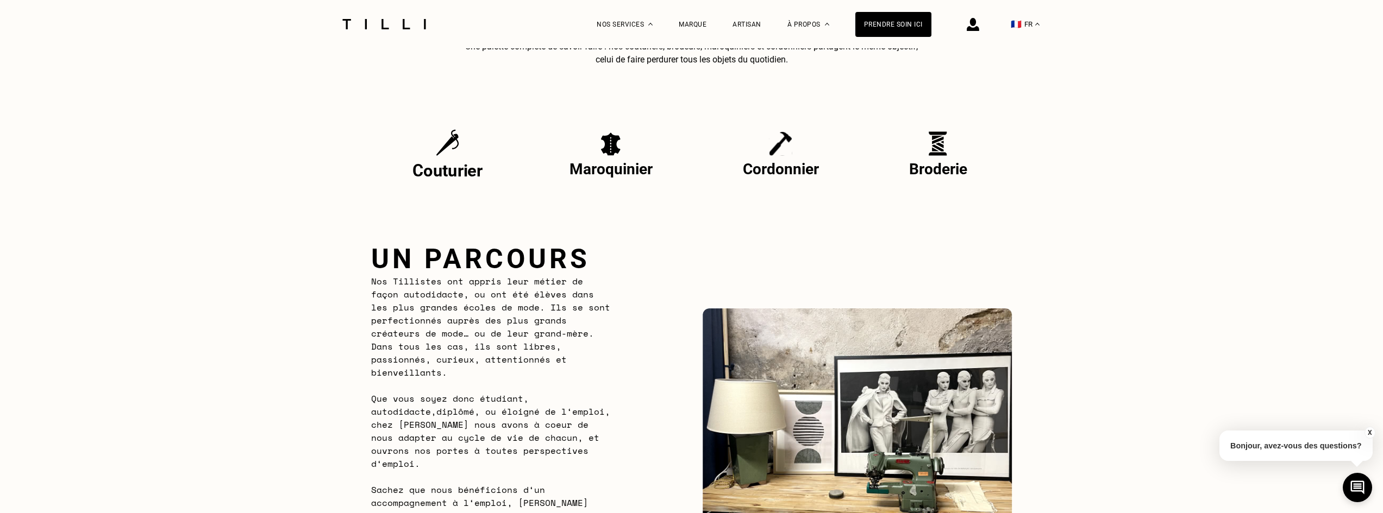
click at [440, 154] on div "Couturier" at bounding box center [448, 155] width 70 height 52
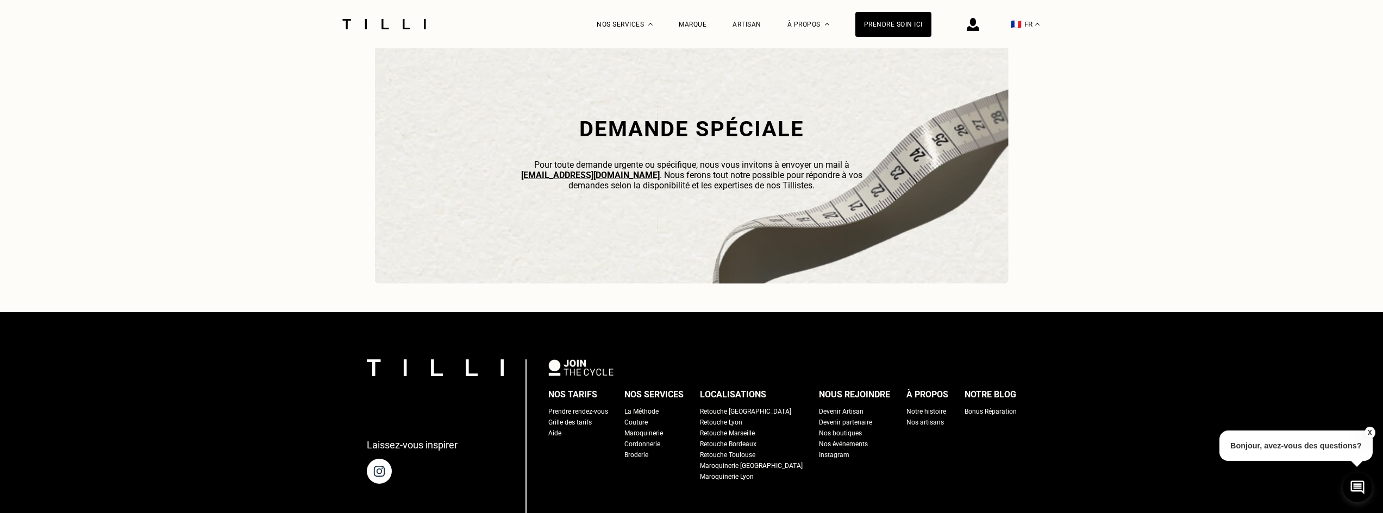
scroll to position [3348, 0]
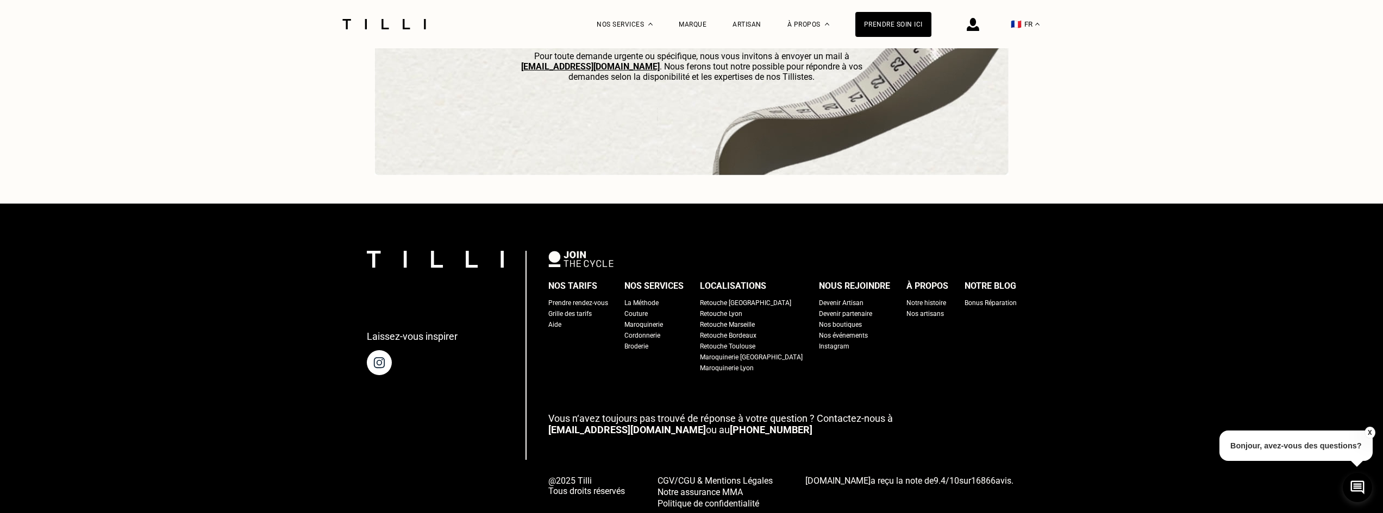
click at [597, 309] on div "Prendre rendez-vous" at bounding box center [578, 303] width 60 height 11
select select "FR"
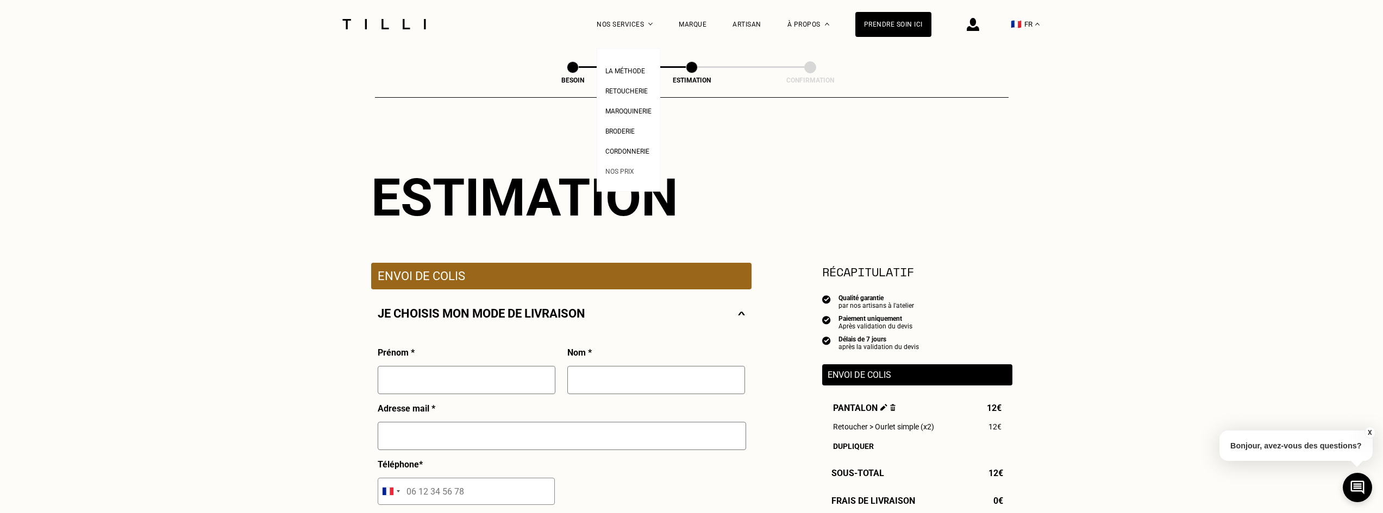
click at [641, 171] on li "Nos prix" at bounding box center [628, 170] width 46 height 20
click at [634, 170] on link "Nos prix" at bounding box center [619, 170] width 29 height 11
select select "FR"
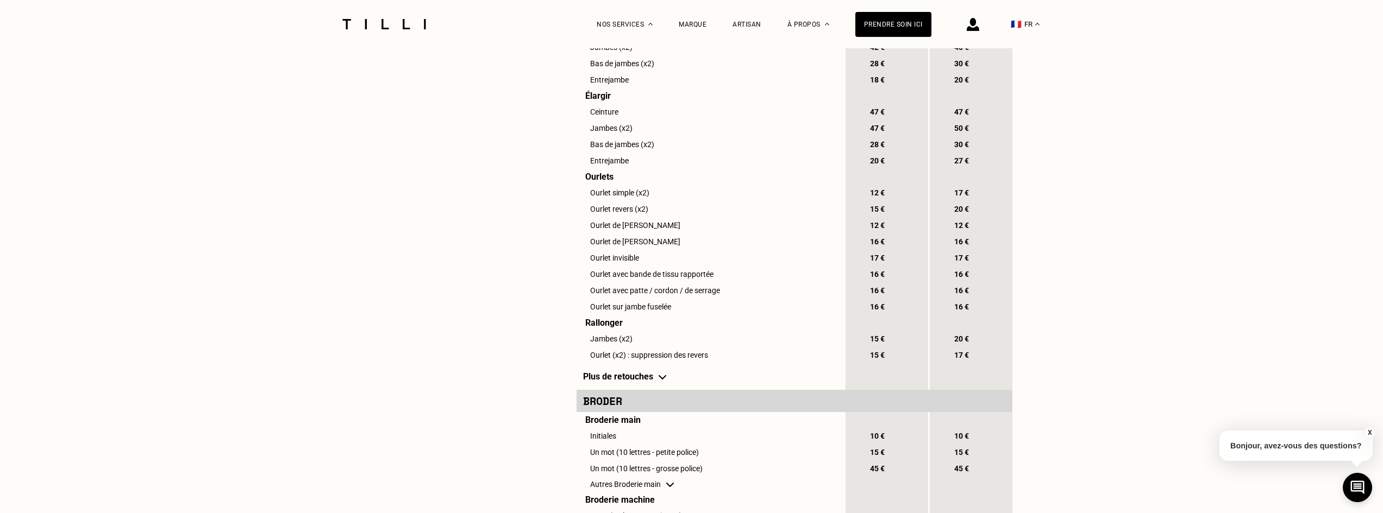
scroll to position [869, 0]
